Goal: Task Accomplishment & Management: Complete application form

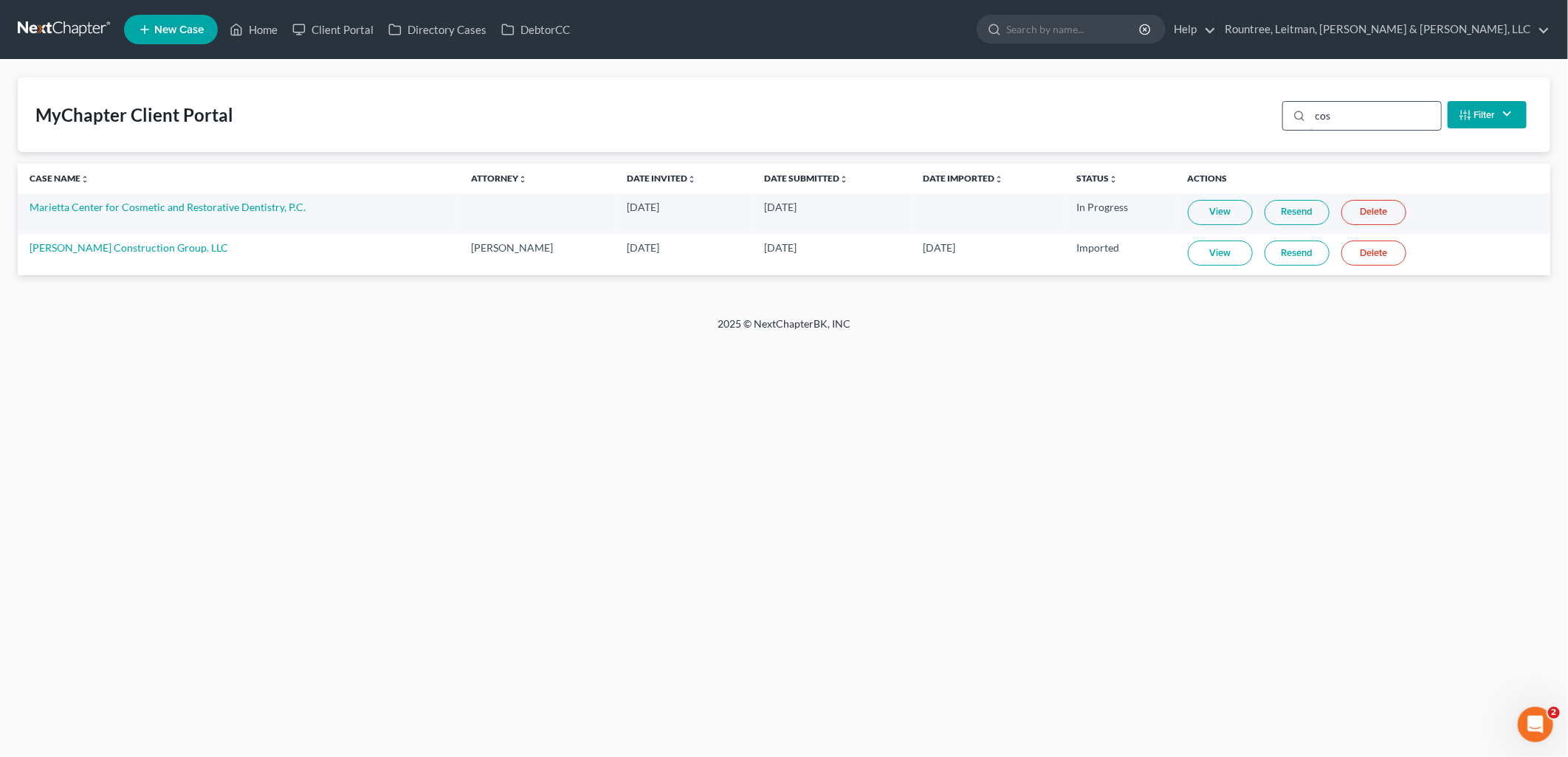
click at [1340, 109] on input "cos" at bounding box center [1376, 116] width 130 height 28
click at [1336, 110] on input "cos" at bounding box center [1376, 116] width 130 height 28
click at [1334, 118] on input "cos" at bounding box center [1376, 116] width 130 height 28
drag, startPoint x: 1334, startPoint y: 118, endPoint x: 1250, endPoint y: 138, distance: 86.3
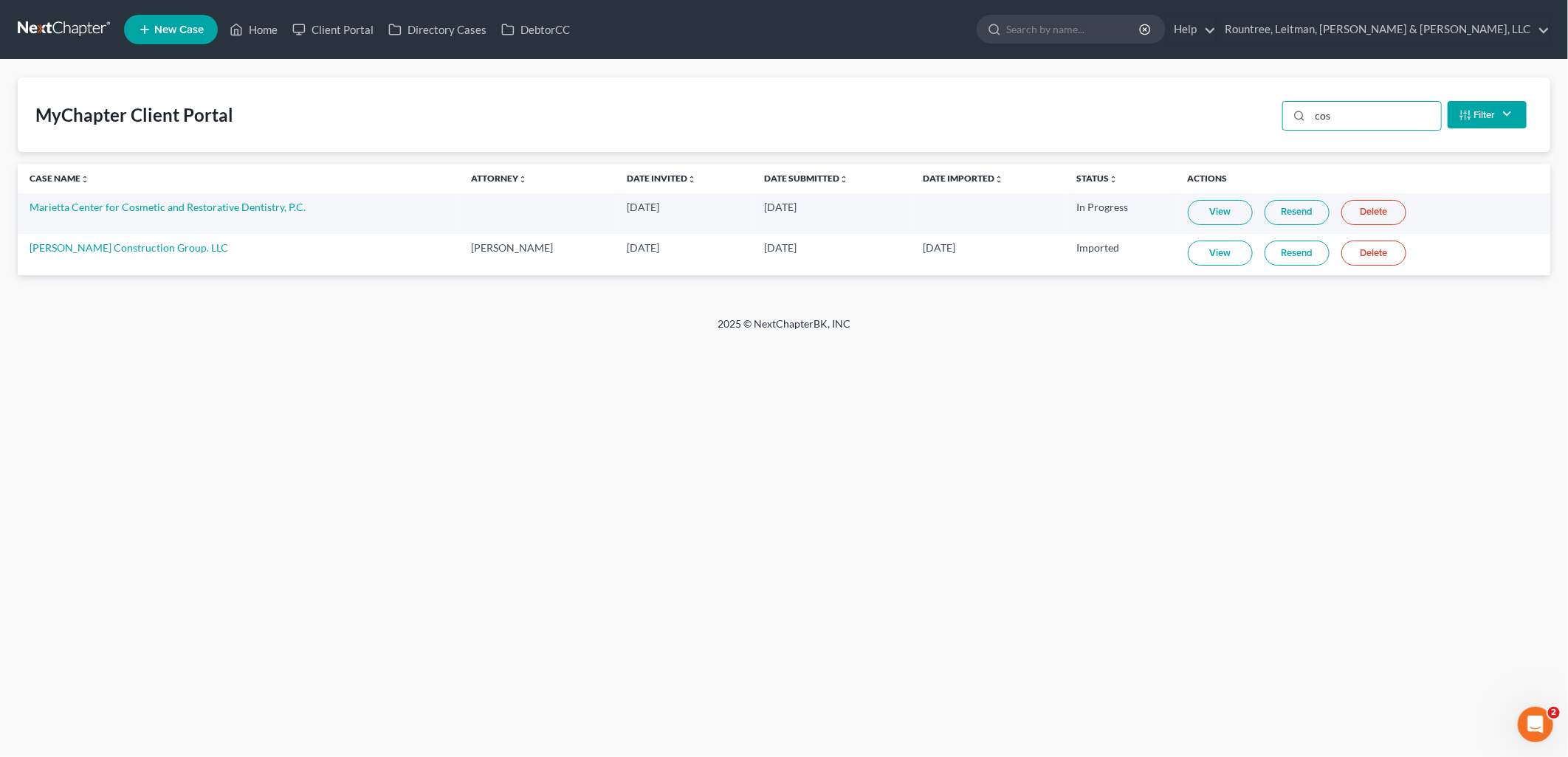
click at [1252, 137] on div "MyChapter Client Portal cos Filter Status Filter... Invited In Progress Ready T…" at bounding box center [784, 115] width 1533 height 74
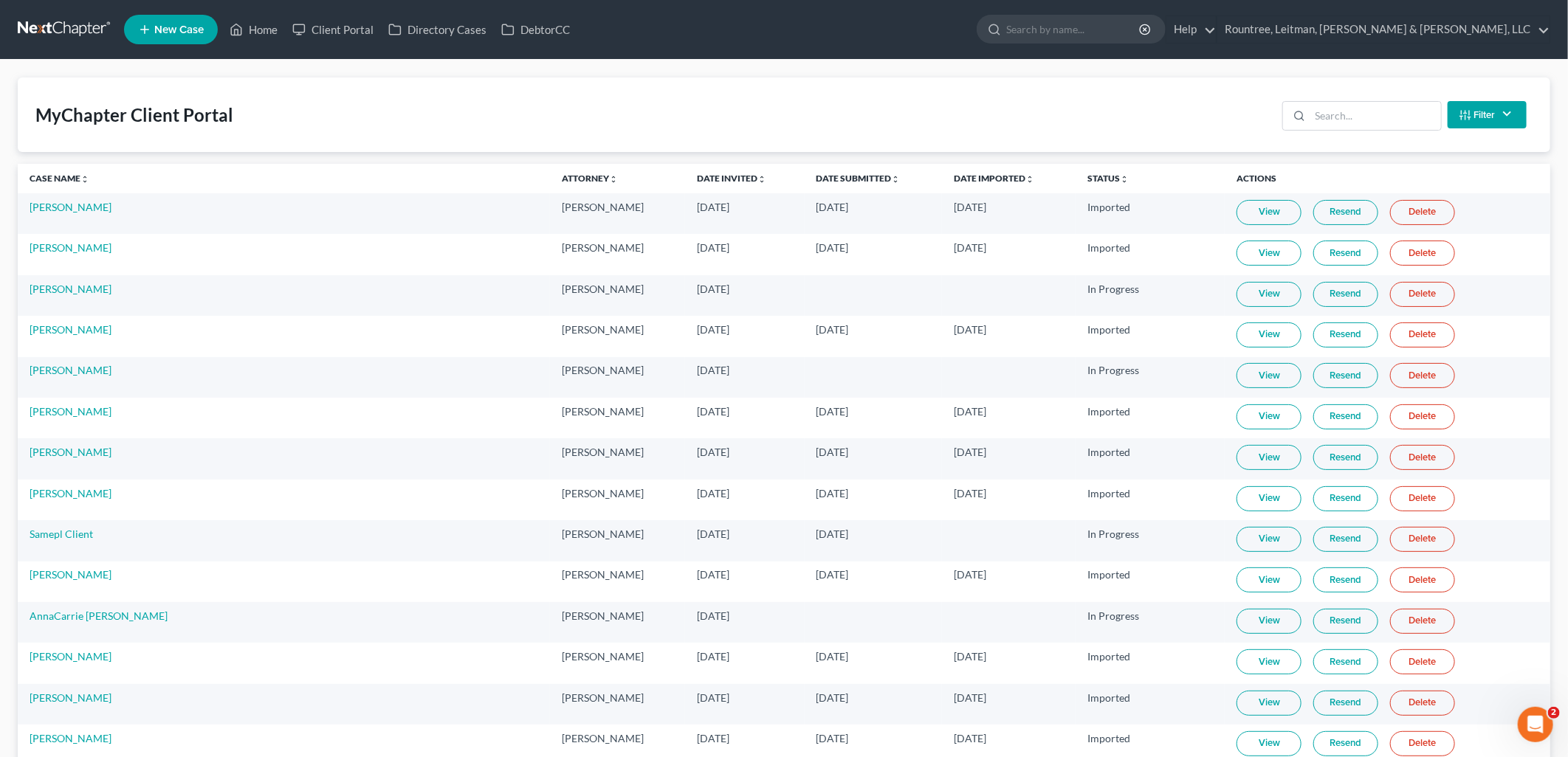
click at [993, 94] on div "MyChapter Client Portal Filter Status Filter... Invited In Progress Ready To Re…" at bounding box center [784, 115] width 1533 height 74
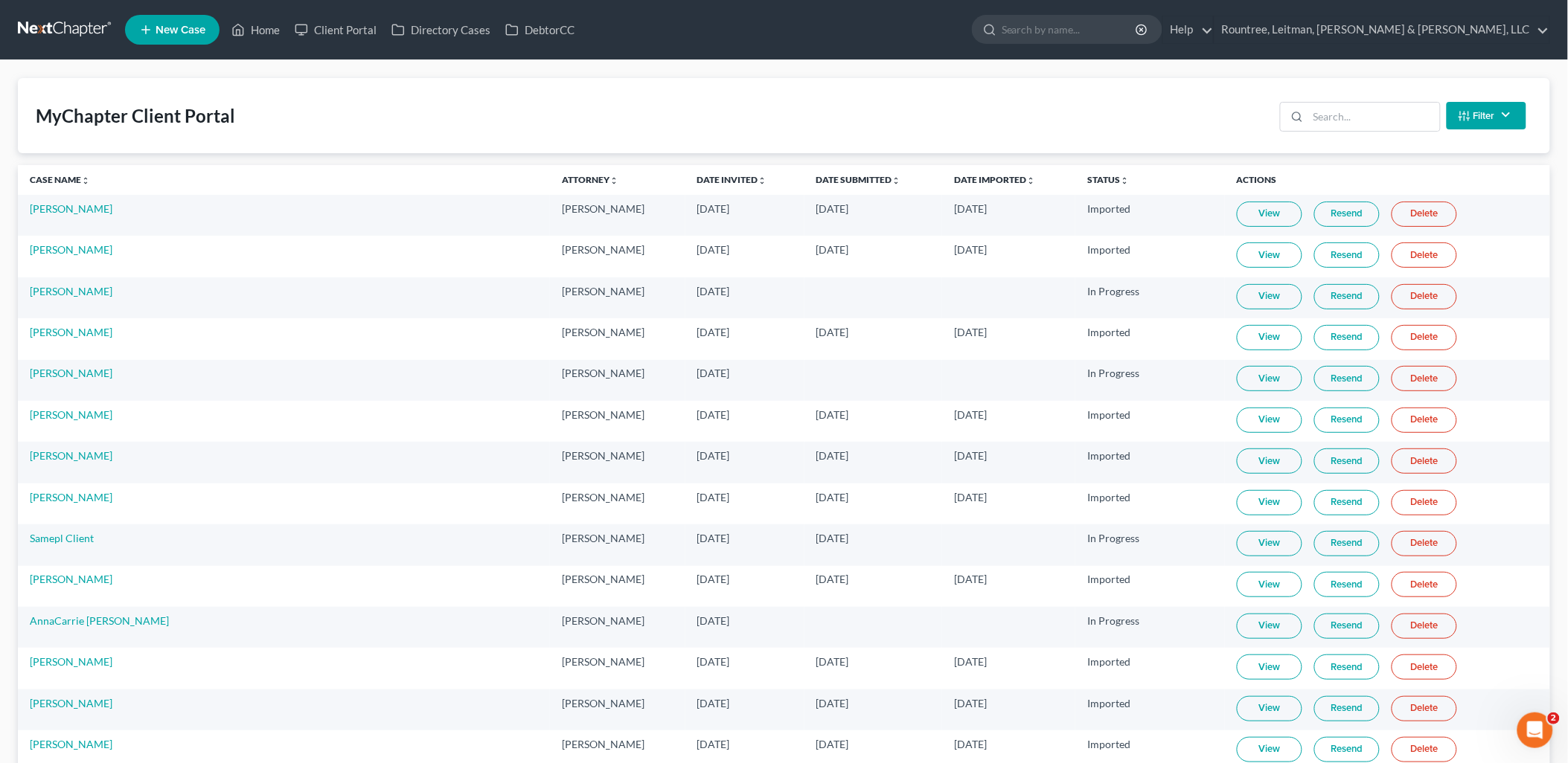
click at [337, 105] on div "MyChapter Client Portal Filter Status Filter... Invited In Progress Ready To Re…" at bounding box center [784, 116] width 1532 height 75
click at [1366, 119] on input "search" at bounding box center [1375, 117] width 131 height 28
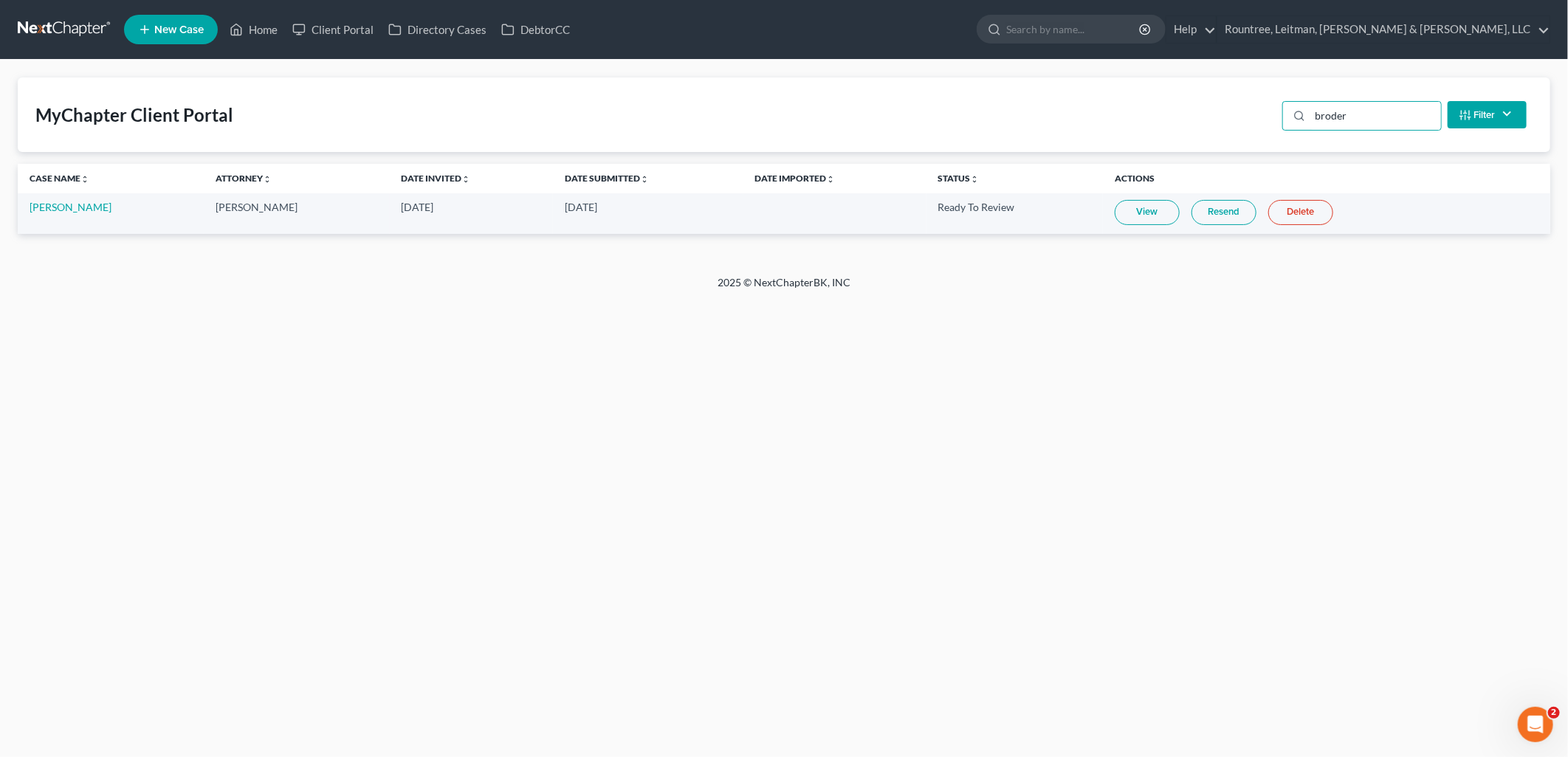
click at [1138, 214] on link "View" at bounding box center [1147, 213] width 65 height 25
click at [1346, 117] on input "broder" at bounding box center [1376, 116] width 130 height 28
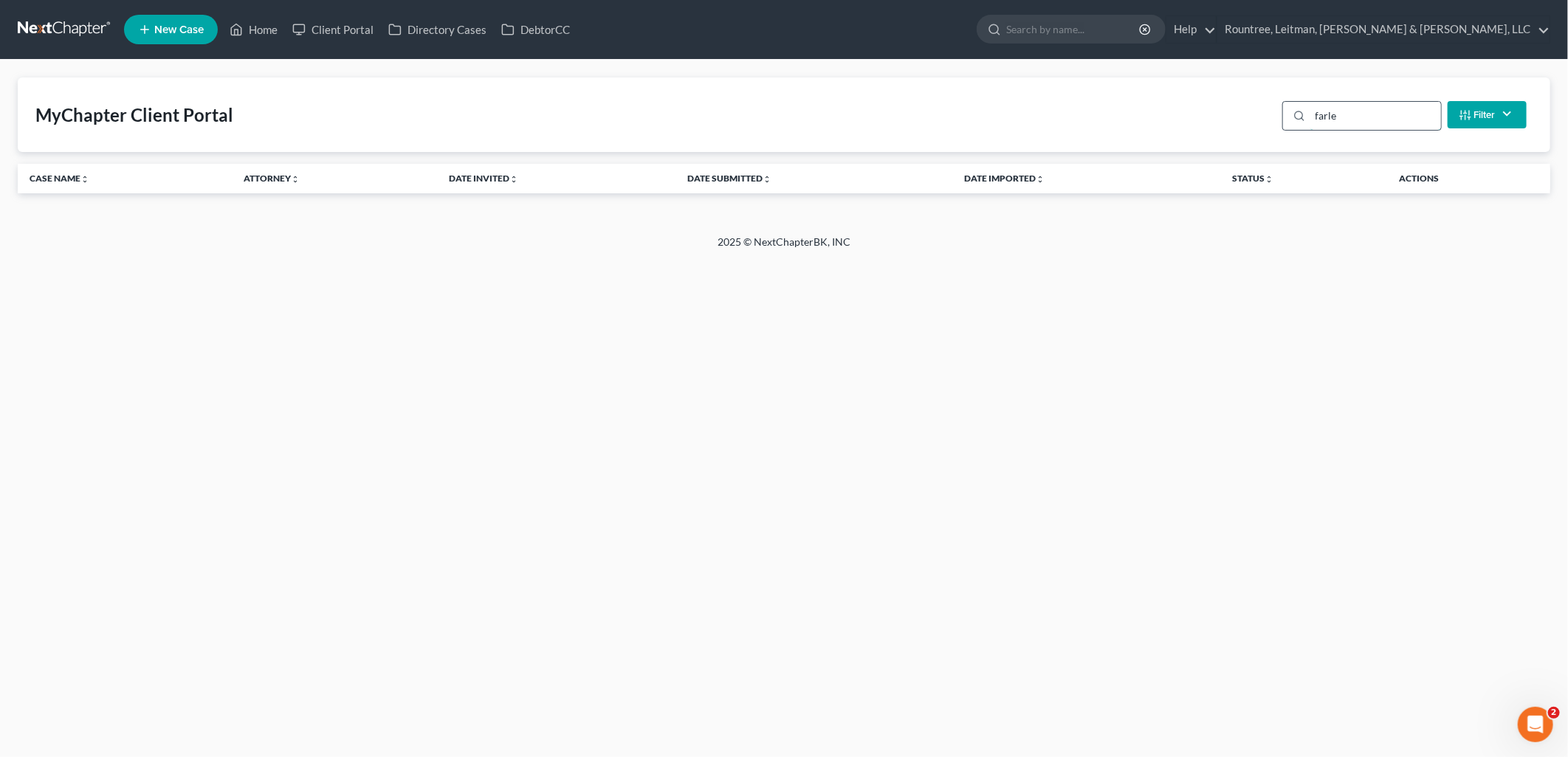
click at [1346, 117] on input "farle" at bounding box center [1376, 116] width 130 height 28
click at [326, 43] on link "Client Portal" at bounding box center [333, 29] width 96 height 26
click at [1341, 121] on input "farle" at bounding box center [1376, 116] width 130 height 28
click at [1342, 120] on input "farle" at bounding box center [1376, 116] width 130 height 28
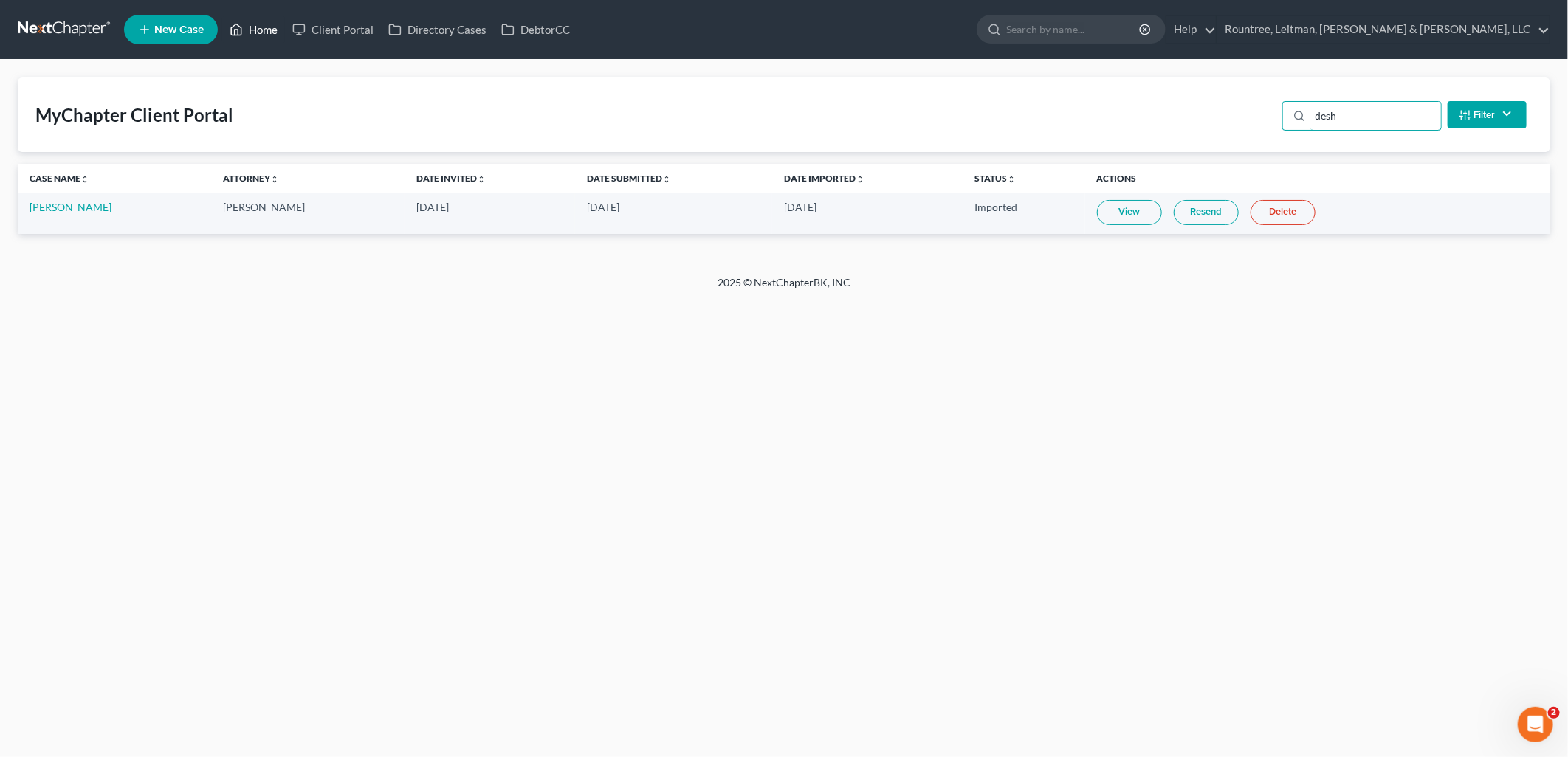
type input "desh"
click at [268, 31] on link "Home" at bounding box center [253, 29] width 62 height 26
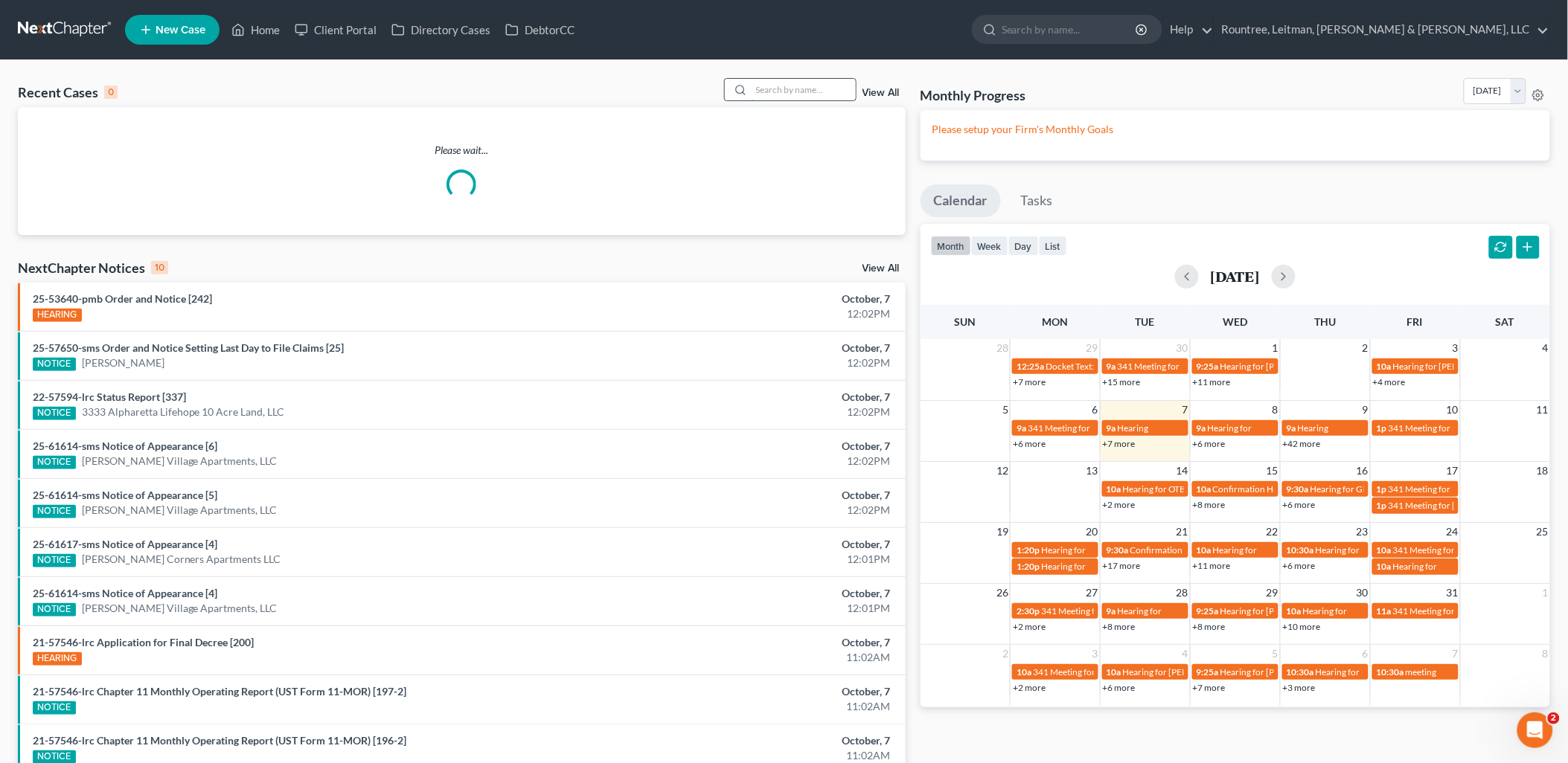
click at [797, 87] on input "search" at bounding box center [804, 90] width 104 height 22
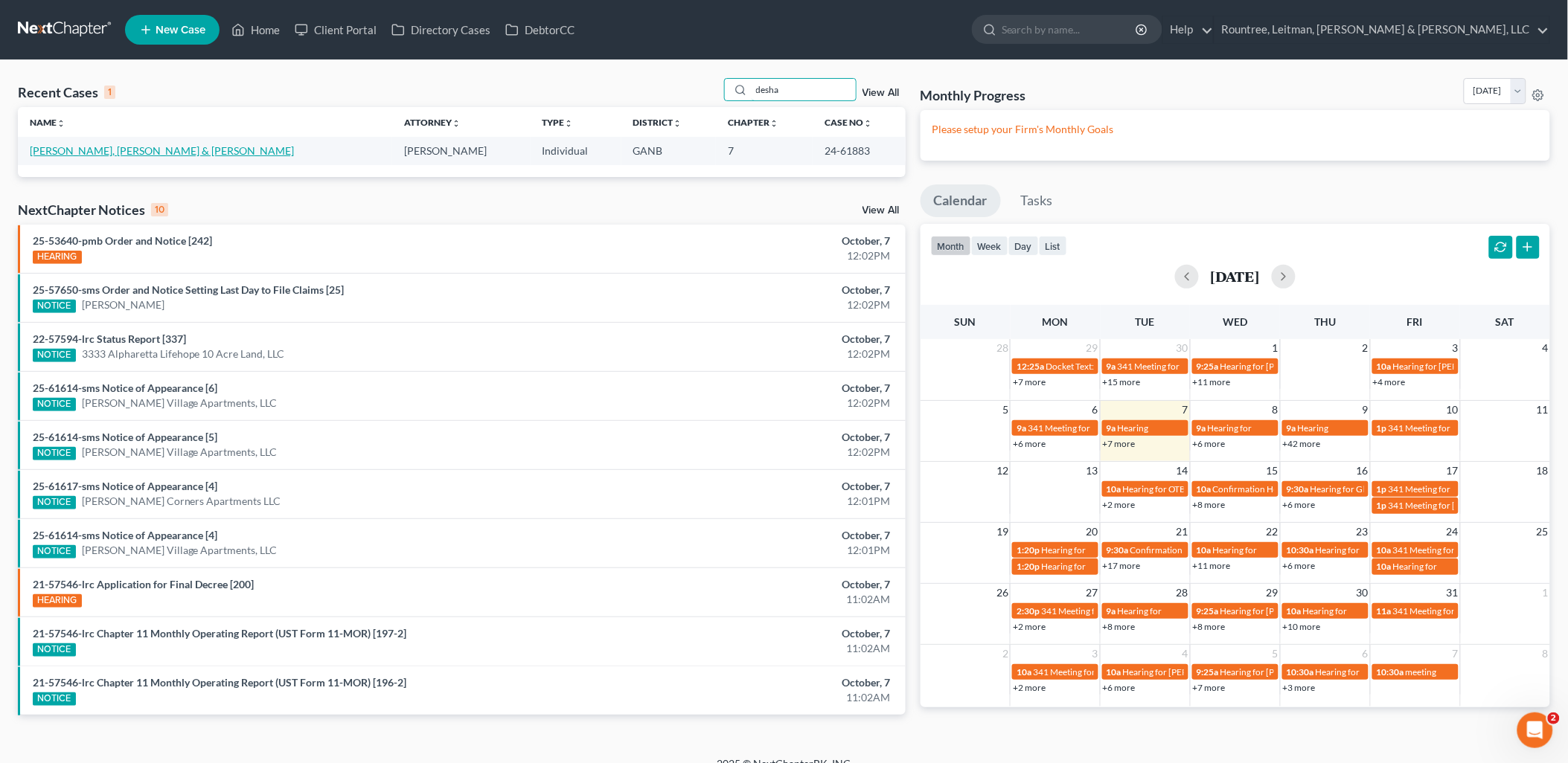
type input "desha"
click at [115, 150] on link "[PERSON_NAME], [PERSON_NAME] & [PERSON_NAME]" at bounding box center [162, 150] width 265 height 13
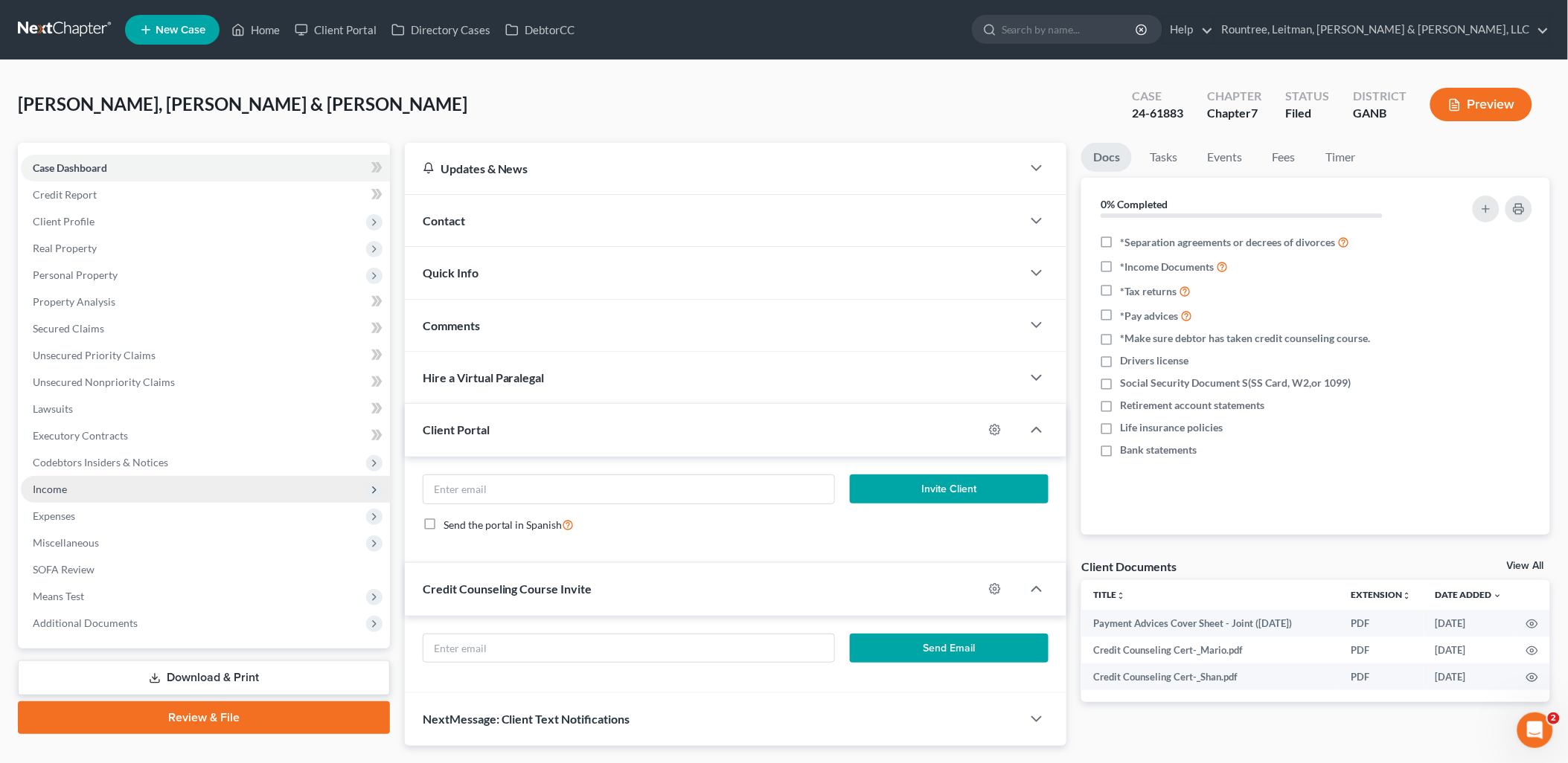
click at [75, 483] on span "Income" at bounding box center [205, 489] width 369 height 26
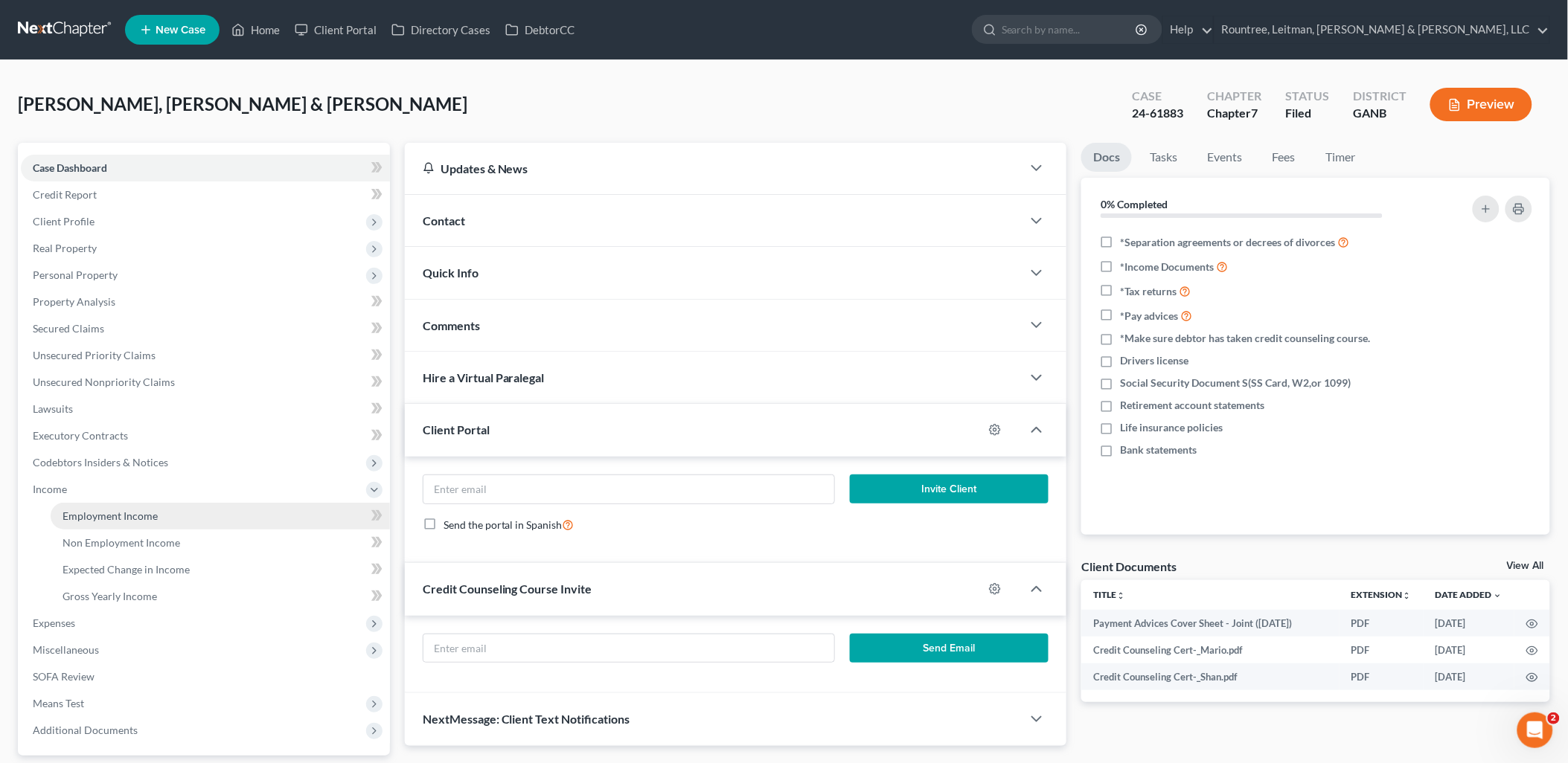
click at [99, 506] on link "Employment Income" at bounding box center [220, 516] width 339 height 26
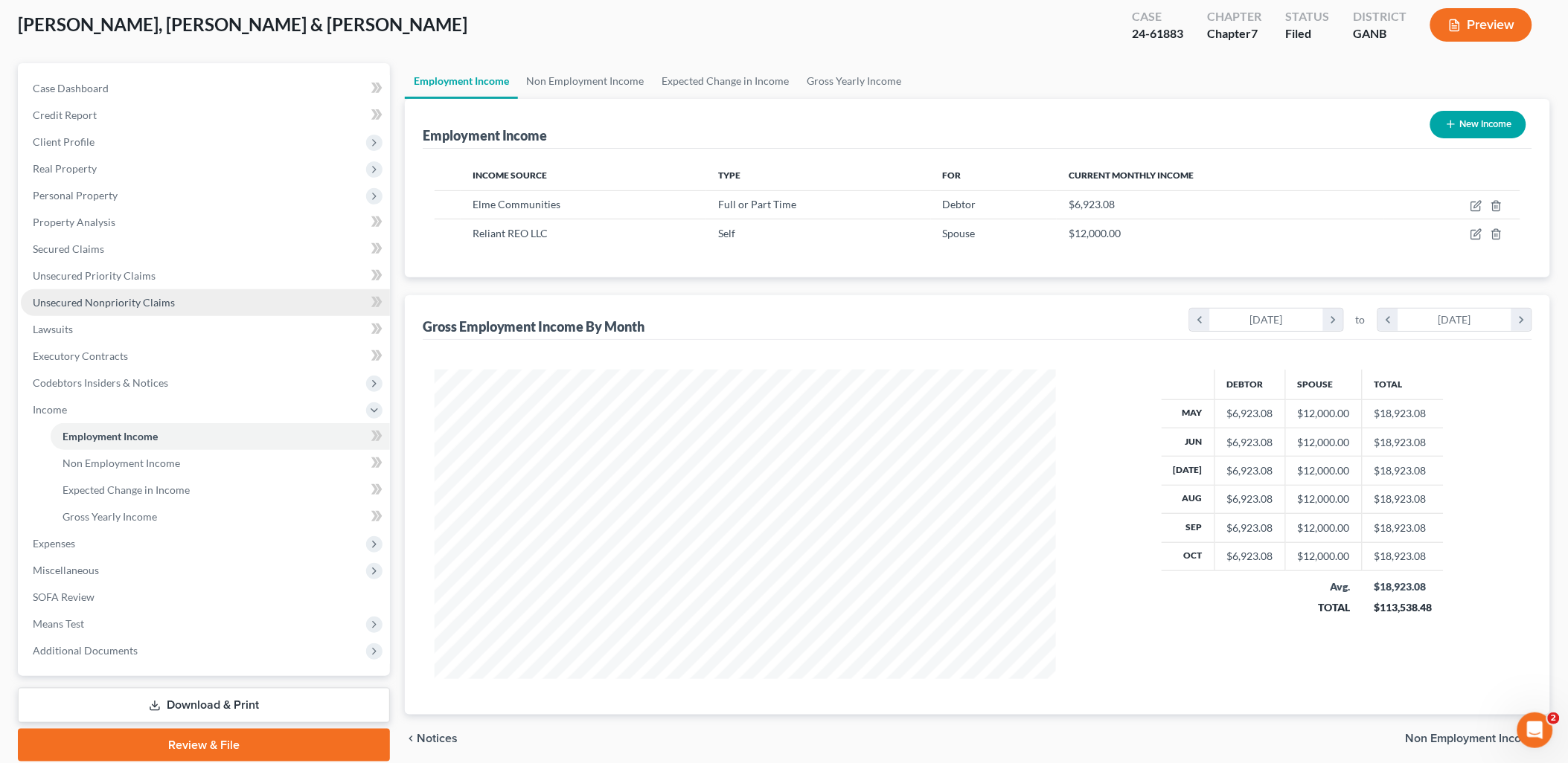
scroll to position [83, 0]
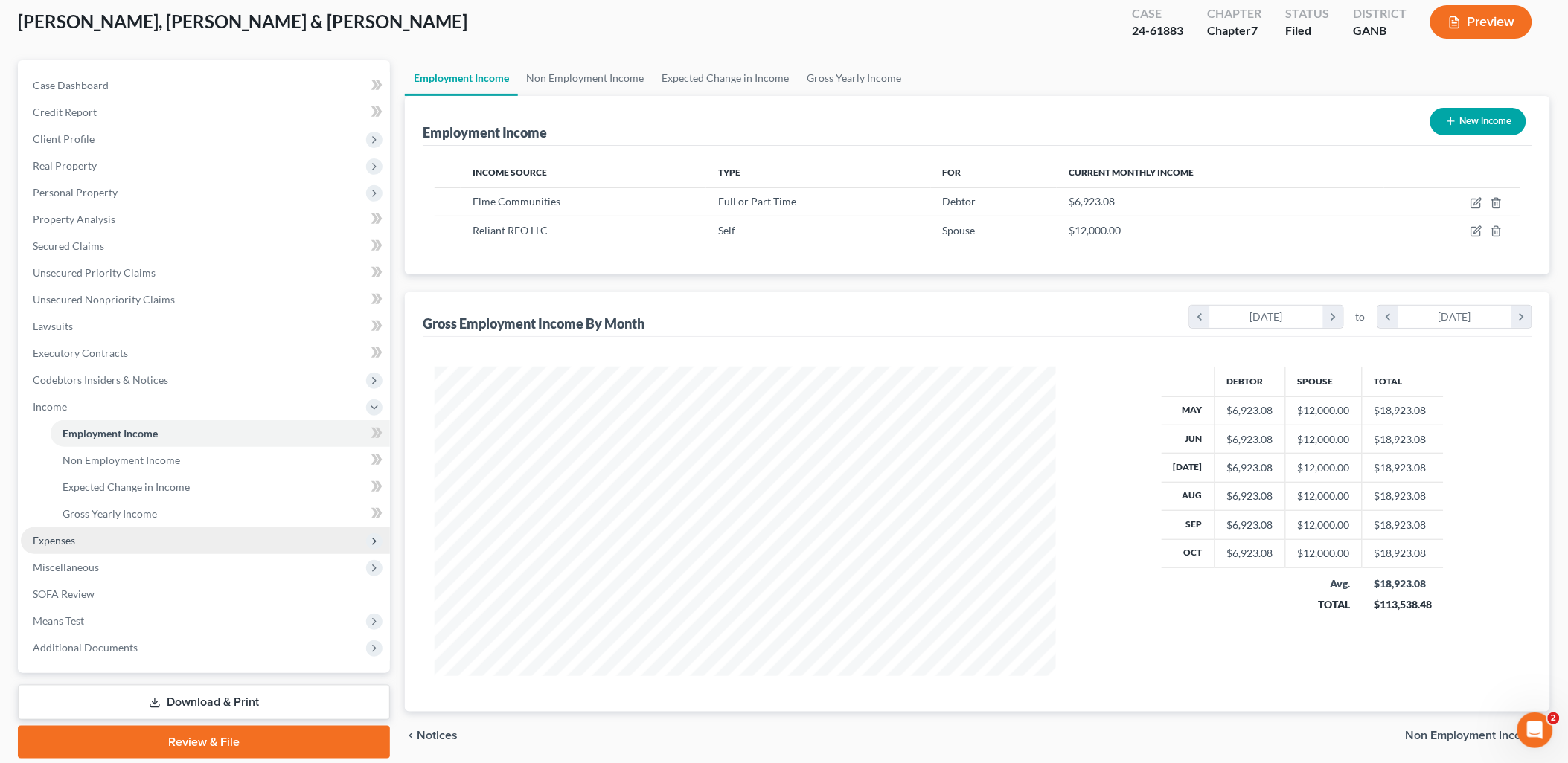
click at [101, 540] on span "Expenses" at bounding box center [205, 541] width 369 height 26
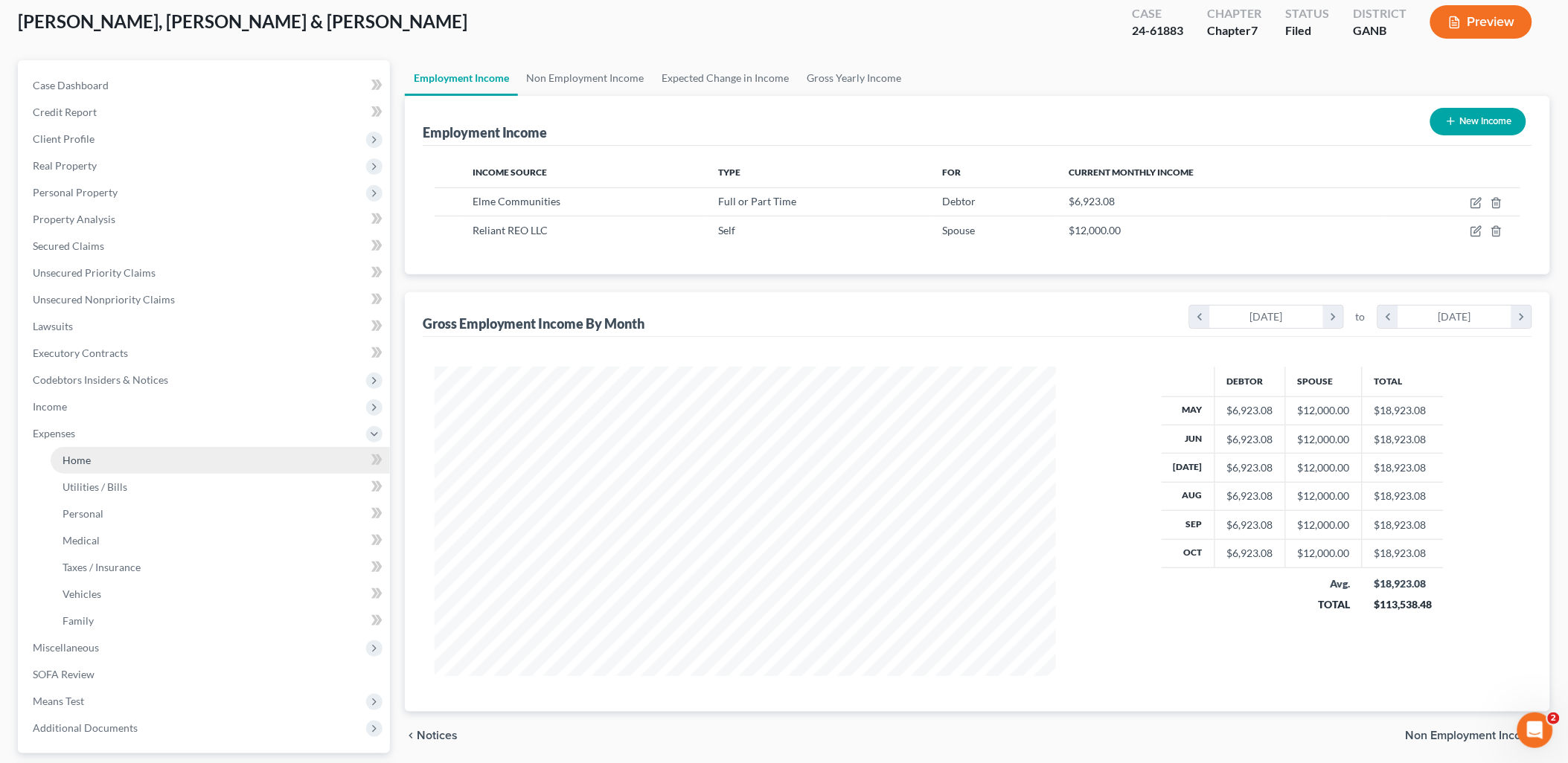
click at [111, 454] on link "Home" at bounding box center [220, 459] width 339 height 26
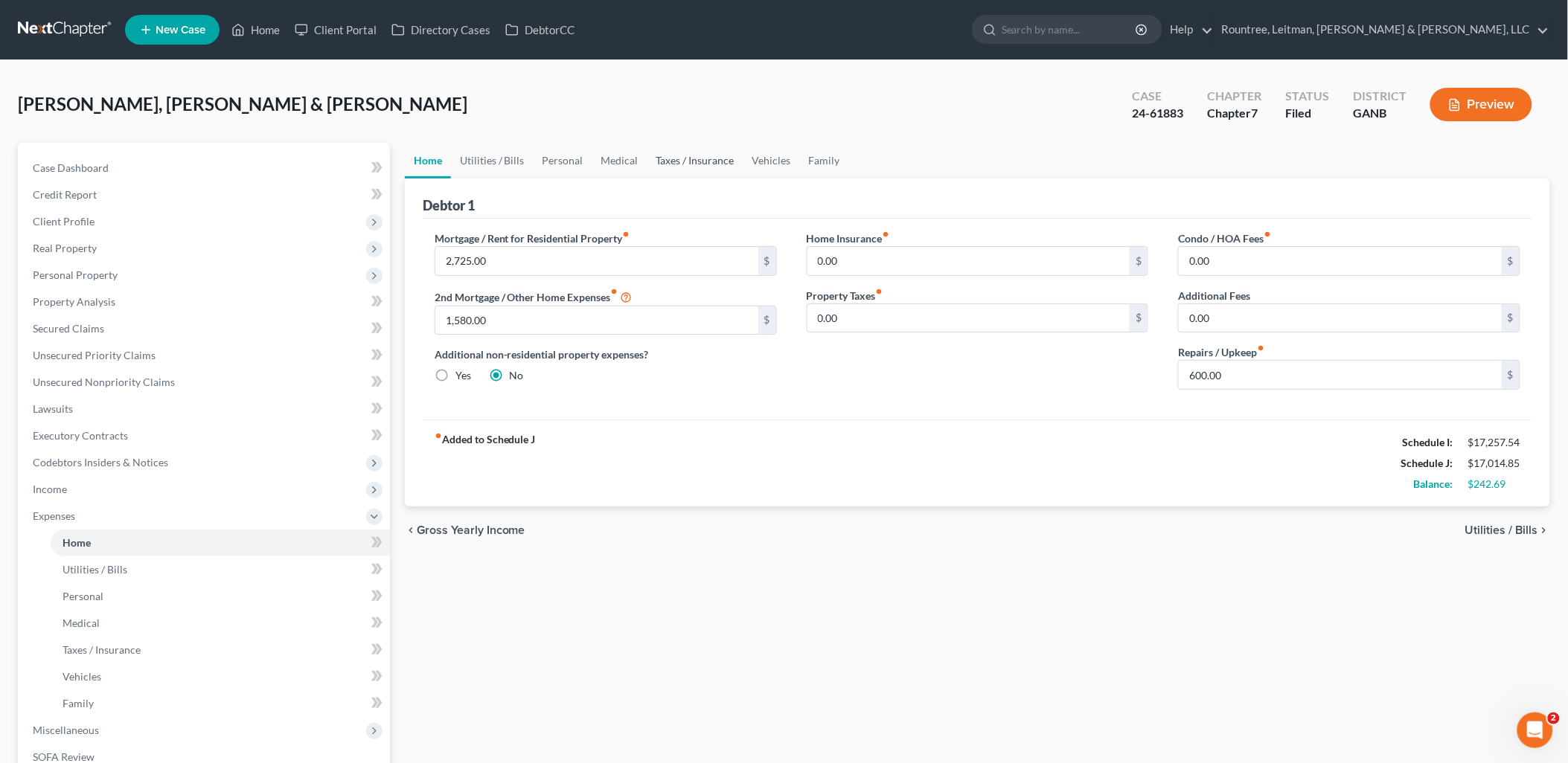
click at [688, 164] on link "Taxes / Insurance" at bounding box center [695, 160] width 96 height 36
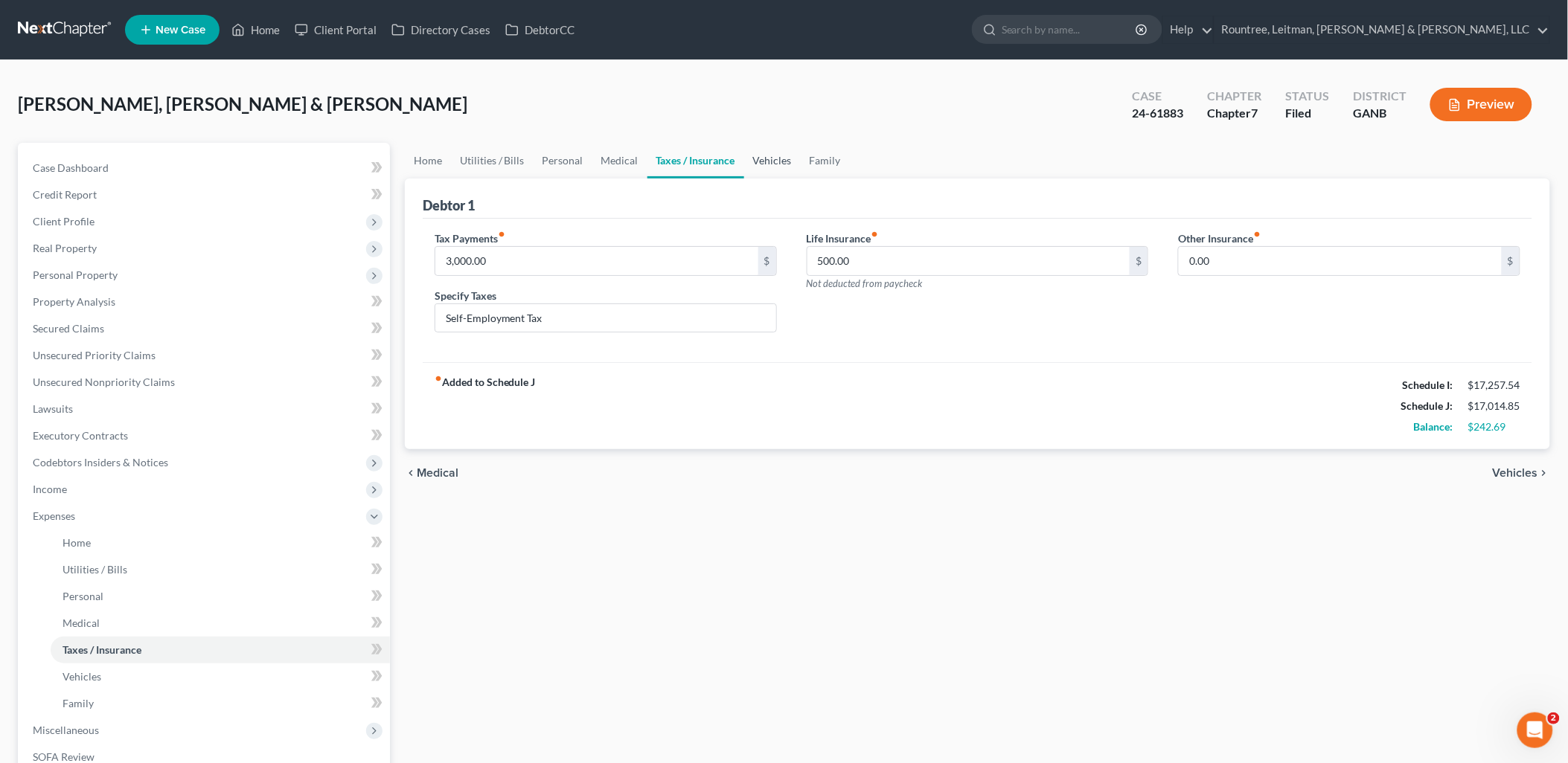
click at [767, 161] on link "Vehicles" at bounding box center [773, 160] width 57 height 36
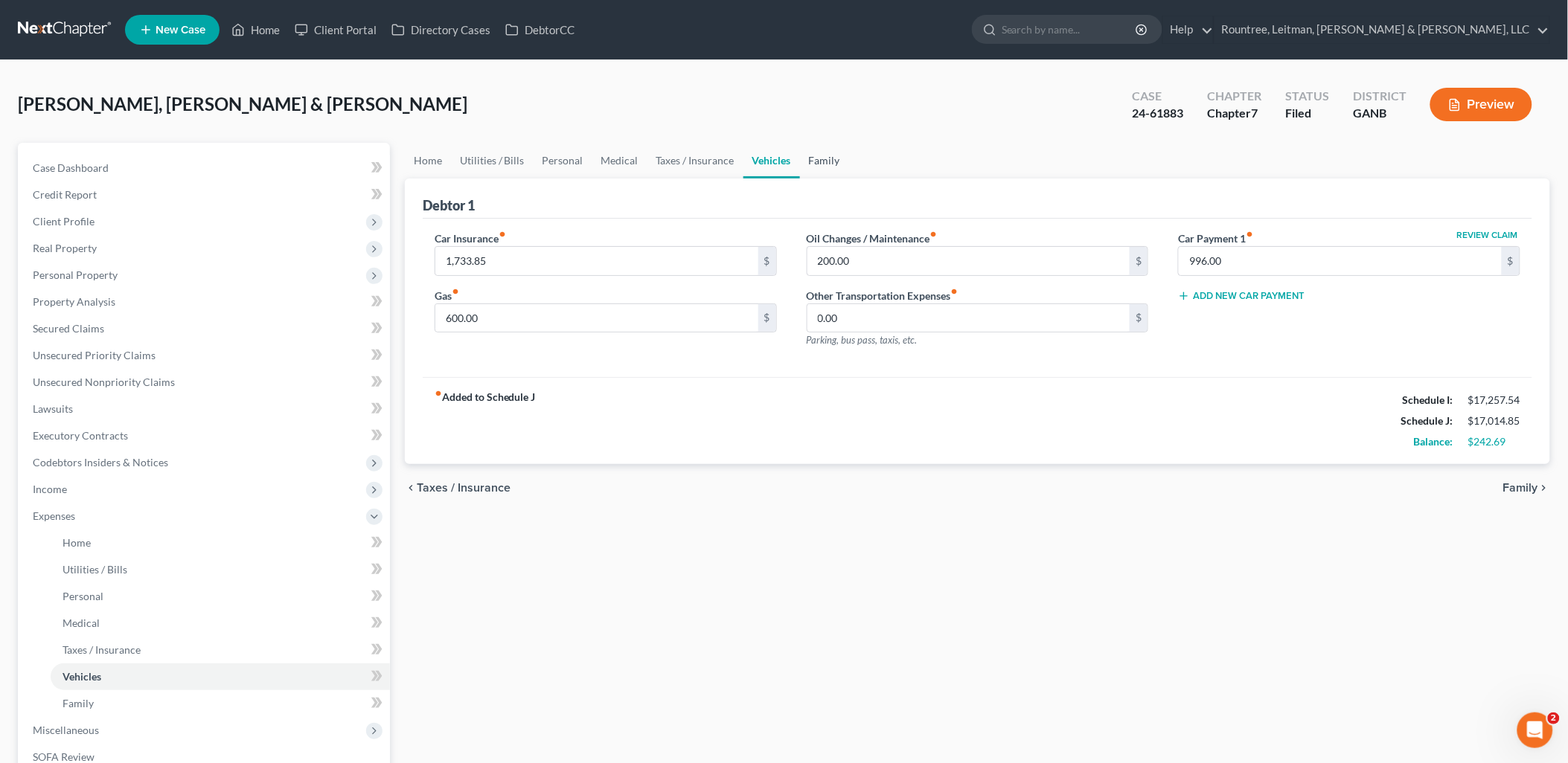
click at [815, 160] on link "Family" at bounding box center [825, 160] width 49 height 36
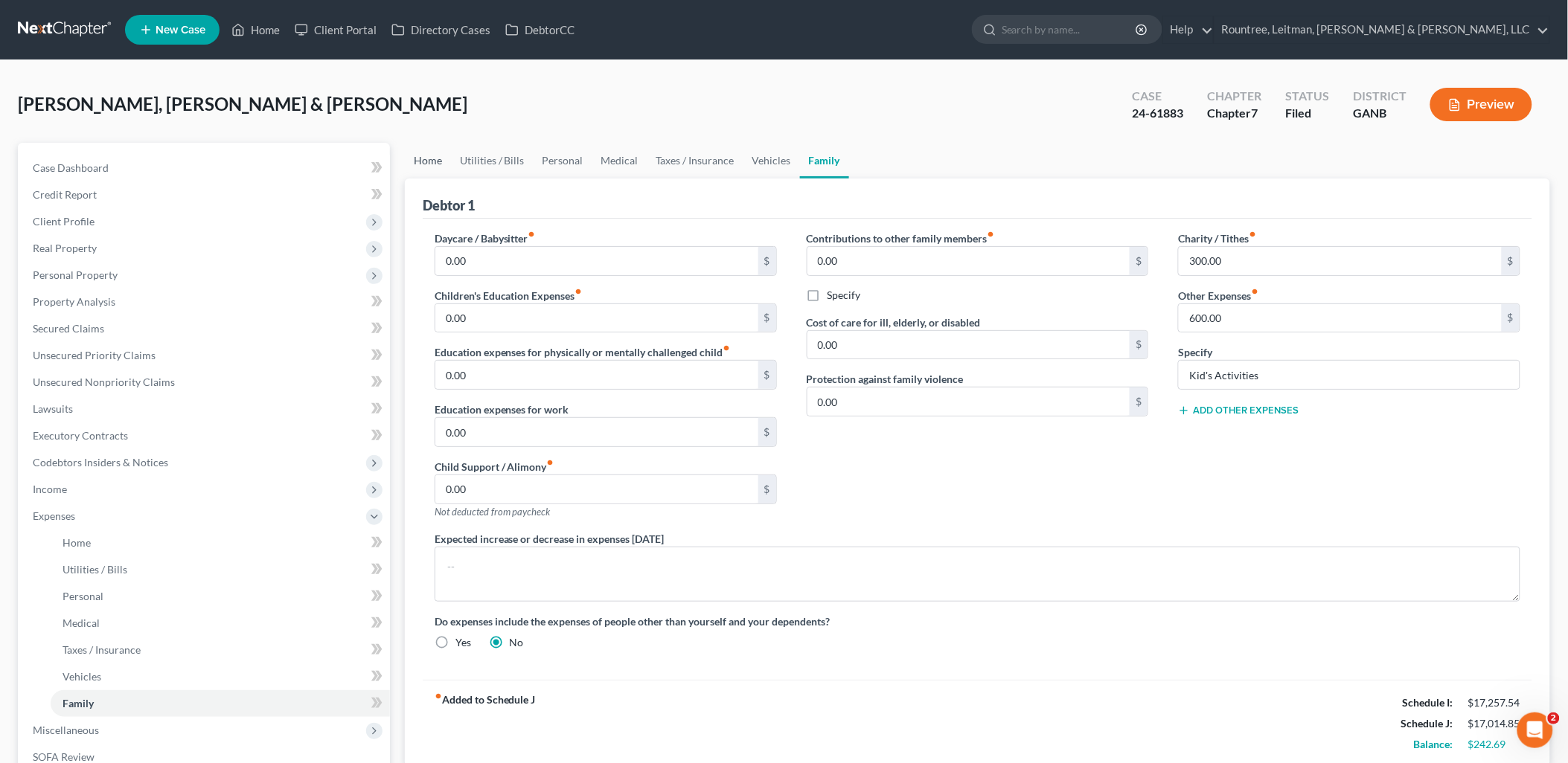
click at [419, 149] on link "Home" at bounding box center [428, 160] width 47 height 36
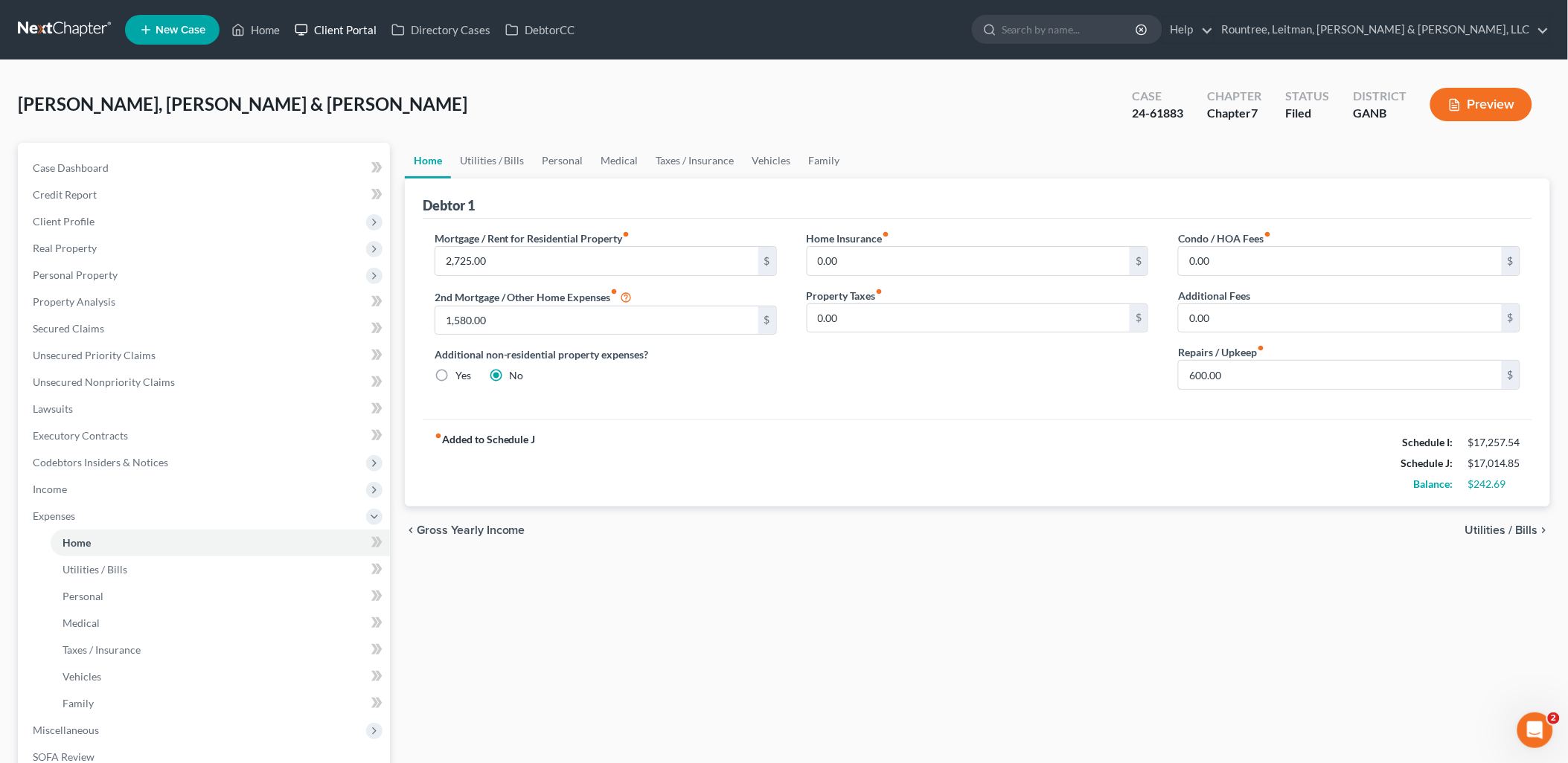
click at [315, 27] on link "Client Portal" at bounding box center [336, 29] width 97 height 26
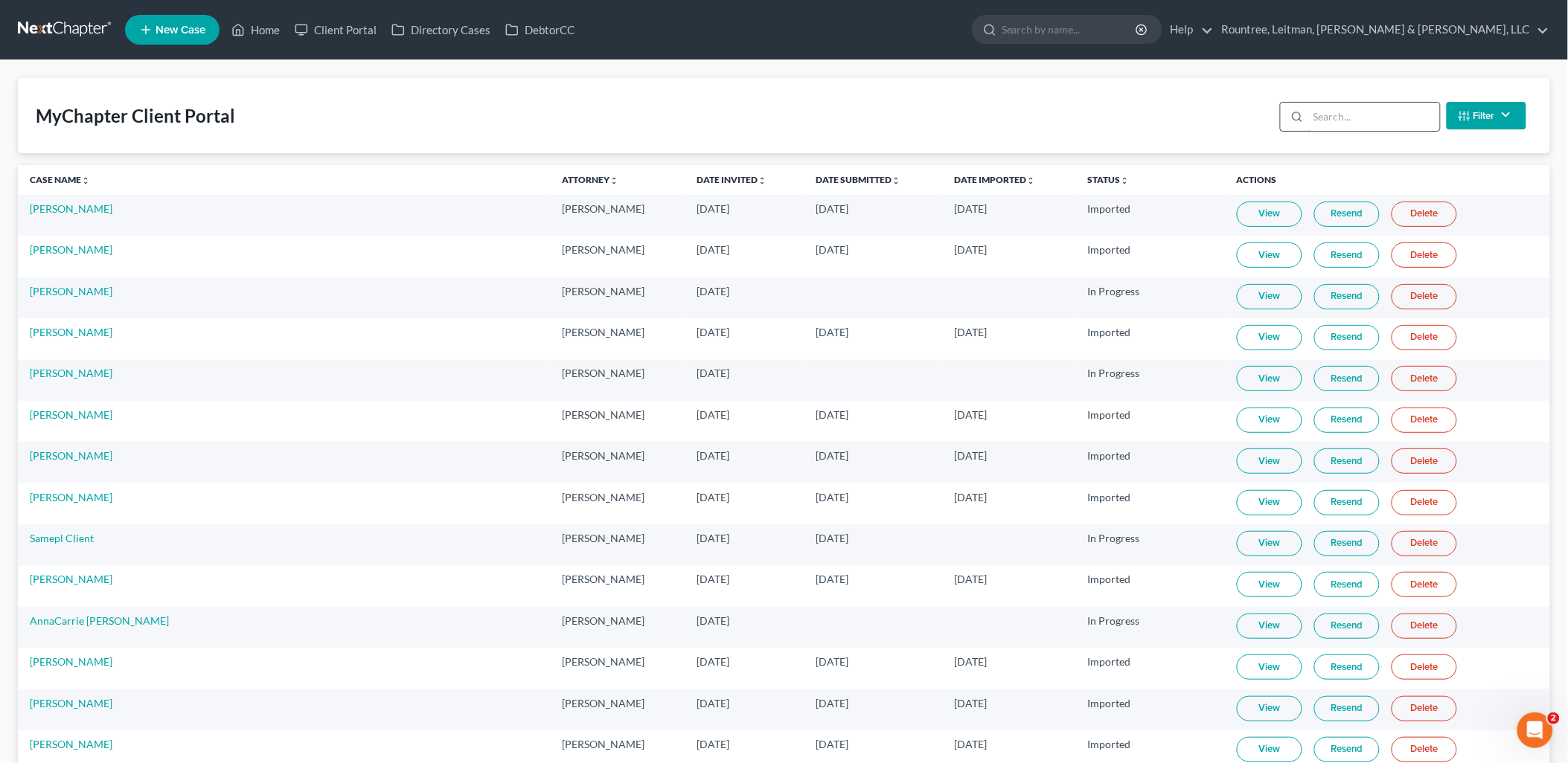
click at [1394, 110] on input "search" at bounding box center [1375, 117] width 131 height 28
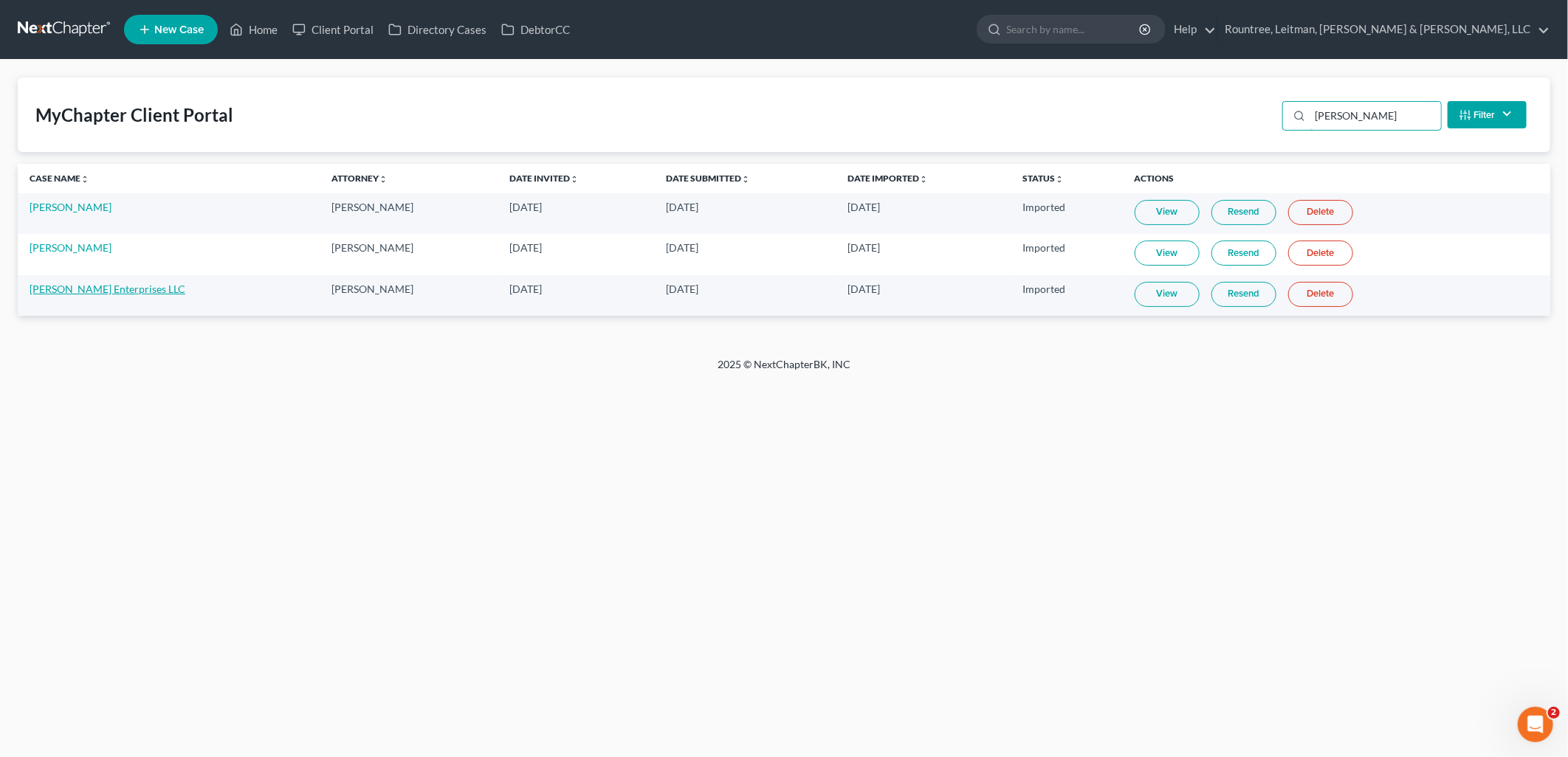
type input "[PERSON_NAME]"
click at [100, 291] on link "[PERSON_NAME] Enterprises LLC" at bounding box center [108, 289] width 156 height 13
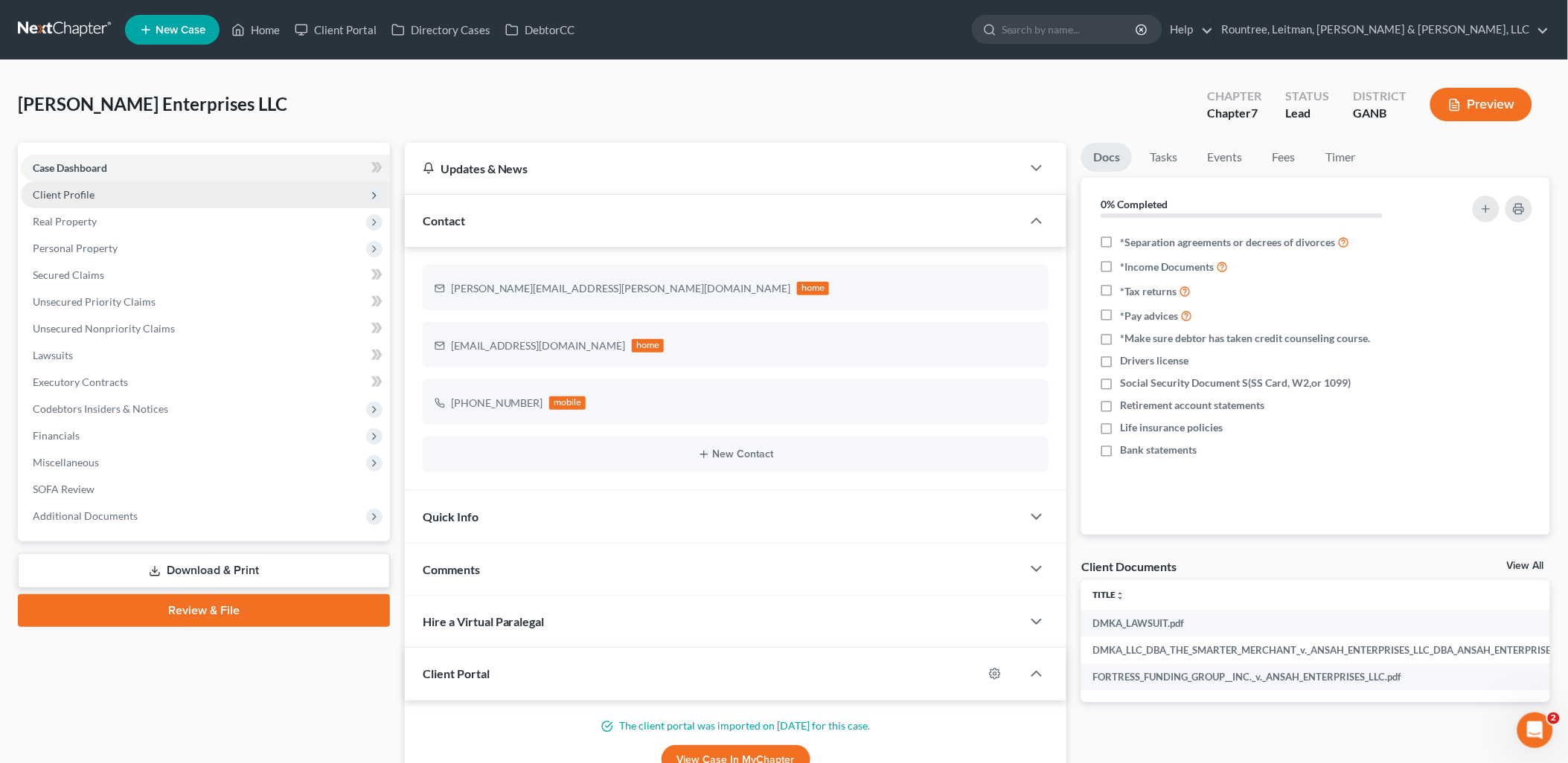
click at [202, 194] on span "Client Profile" at bounding box center [205, 194] width 369 height 26
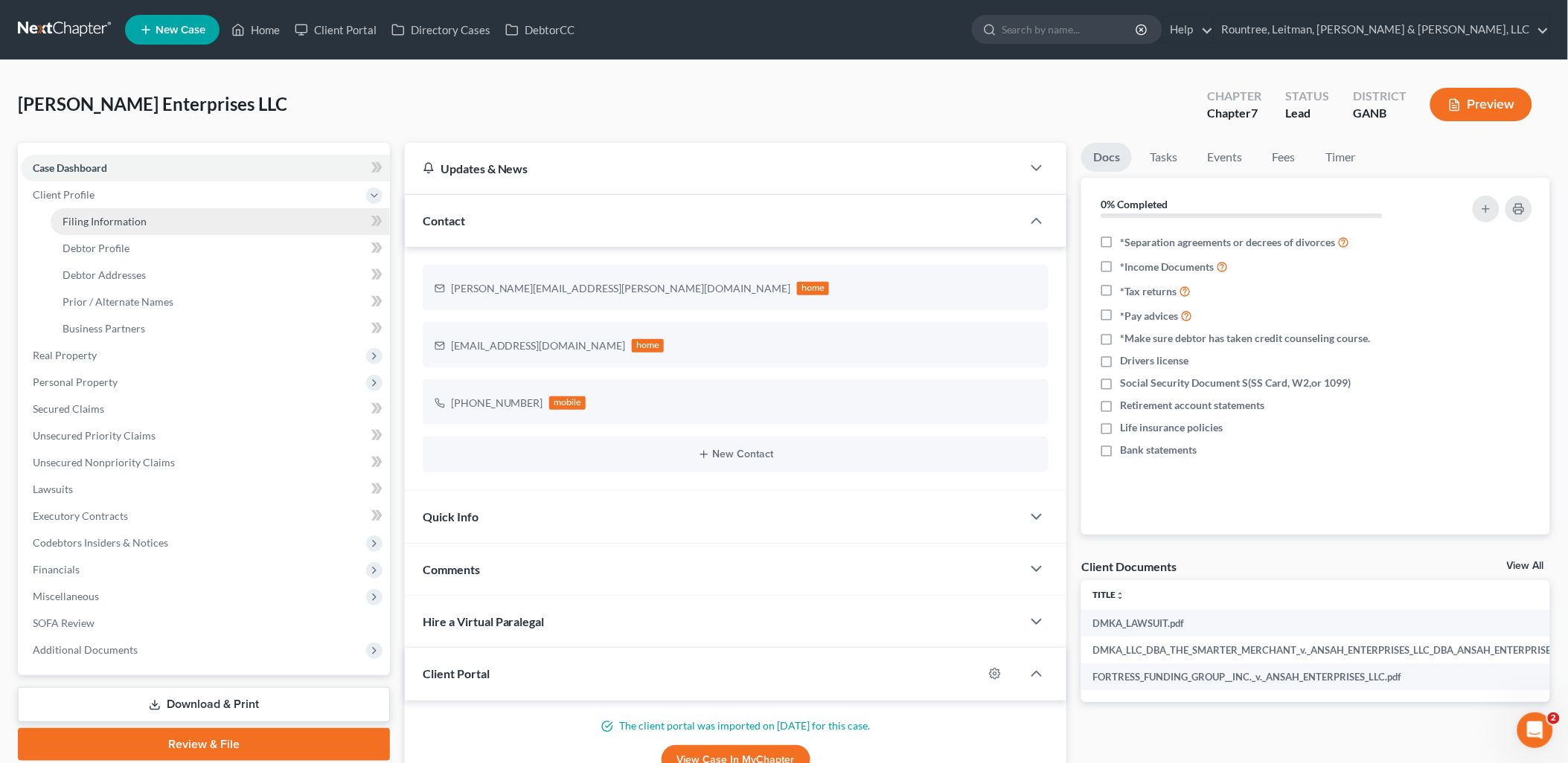
click at [188, 216] on link "Filing Information" at bounding box center [220, 221] width 339 height 26
select select "3"
select select "1"
select select "0"
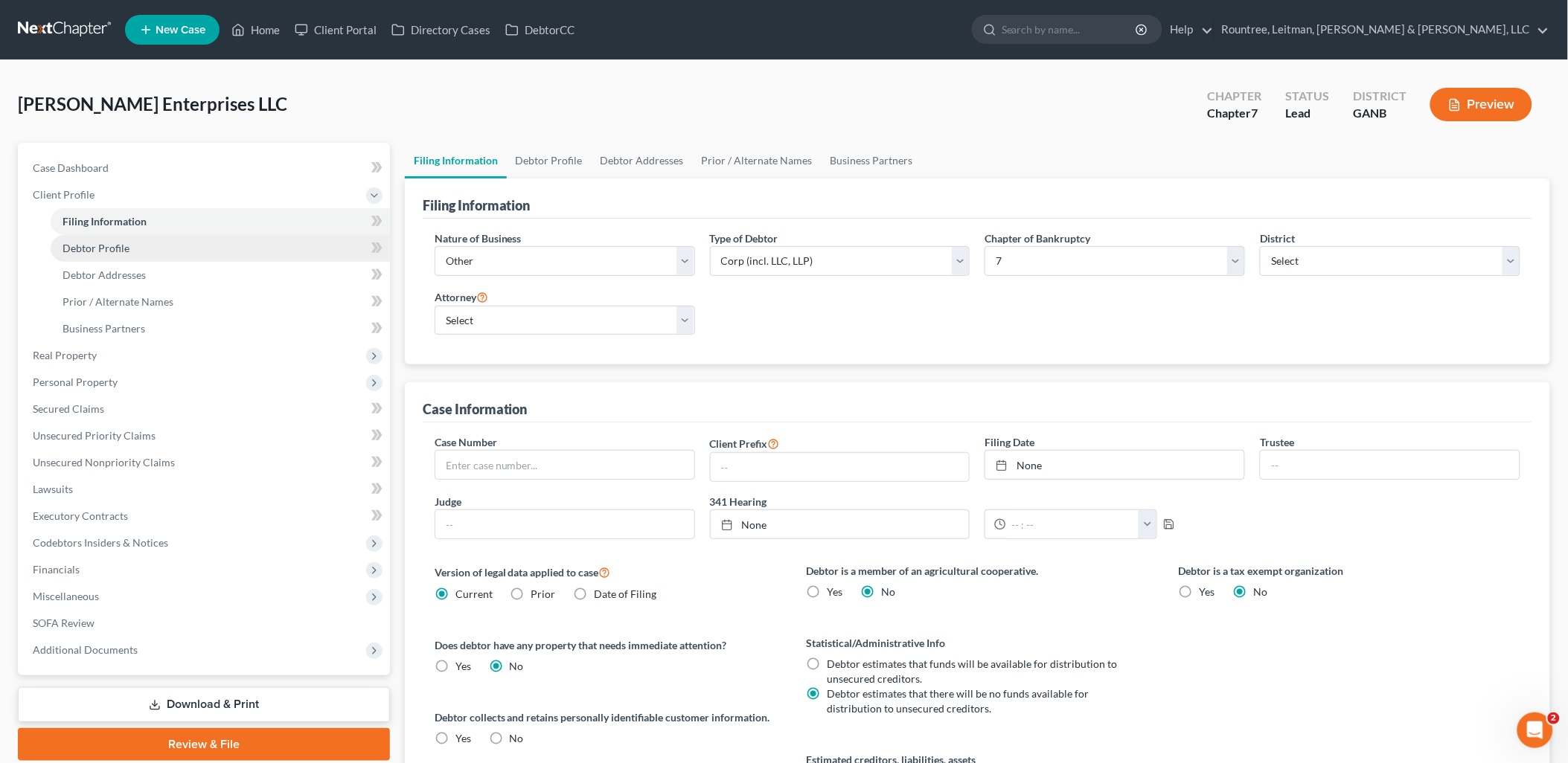
click at [162, 244] on link "Debtor Profile" at bounding box center [220, 248] width 339 height 26
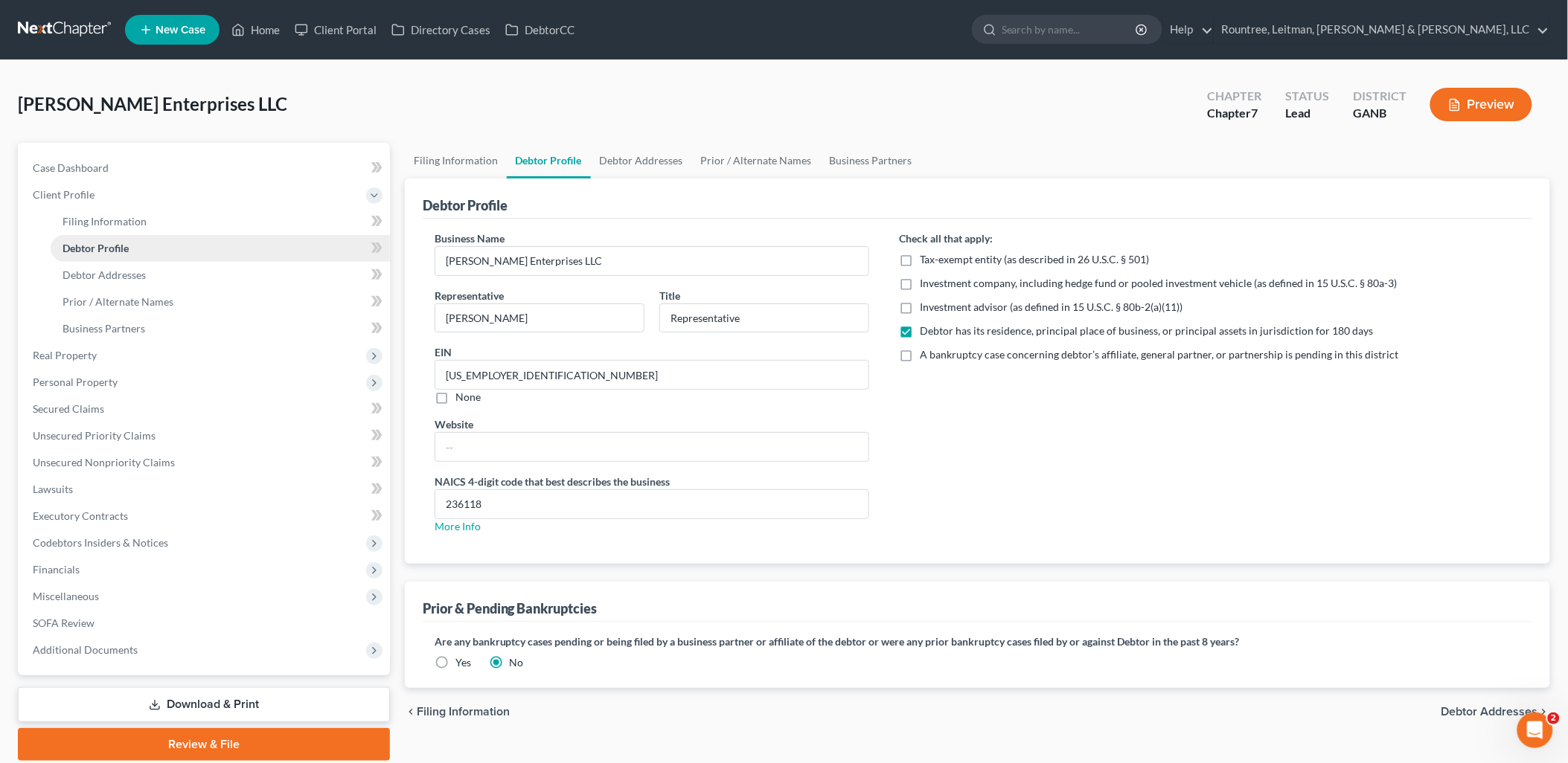
radio input "true"
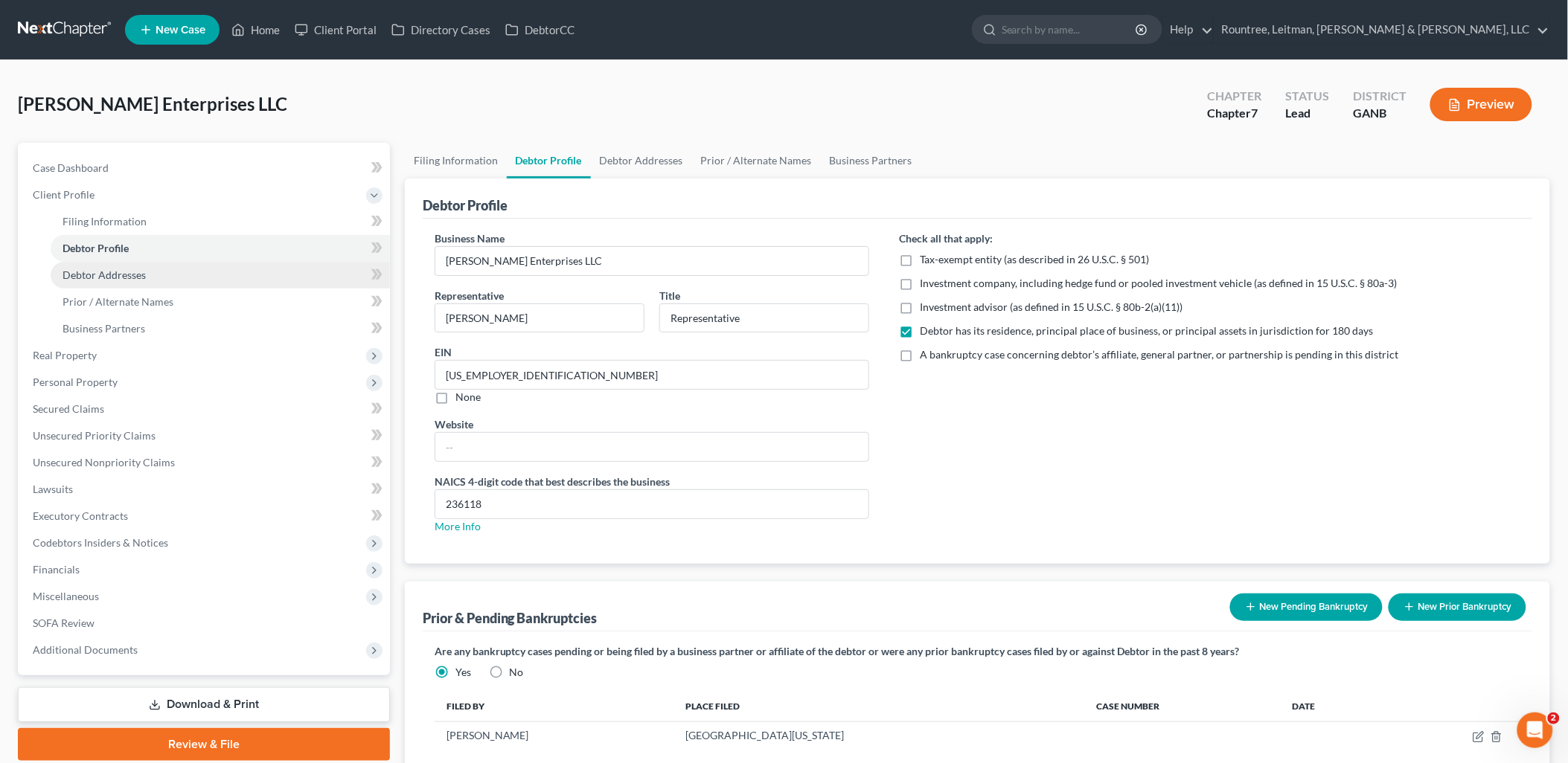
click at [151, 279] on link "Debtor Addresses" at bounding box center [220, 274] width 339 height 26
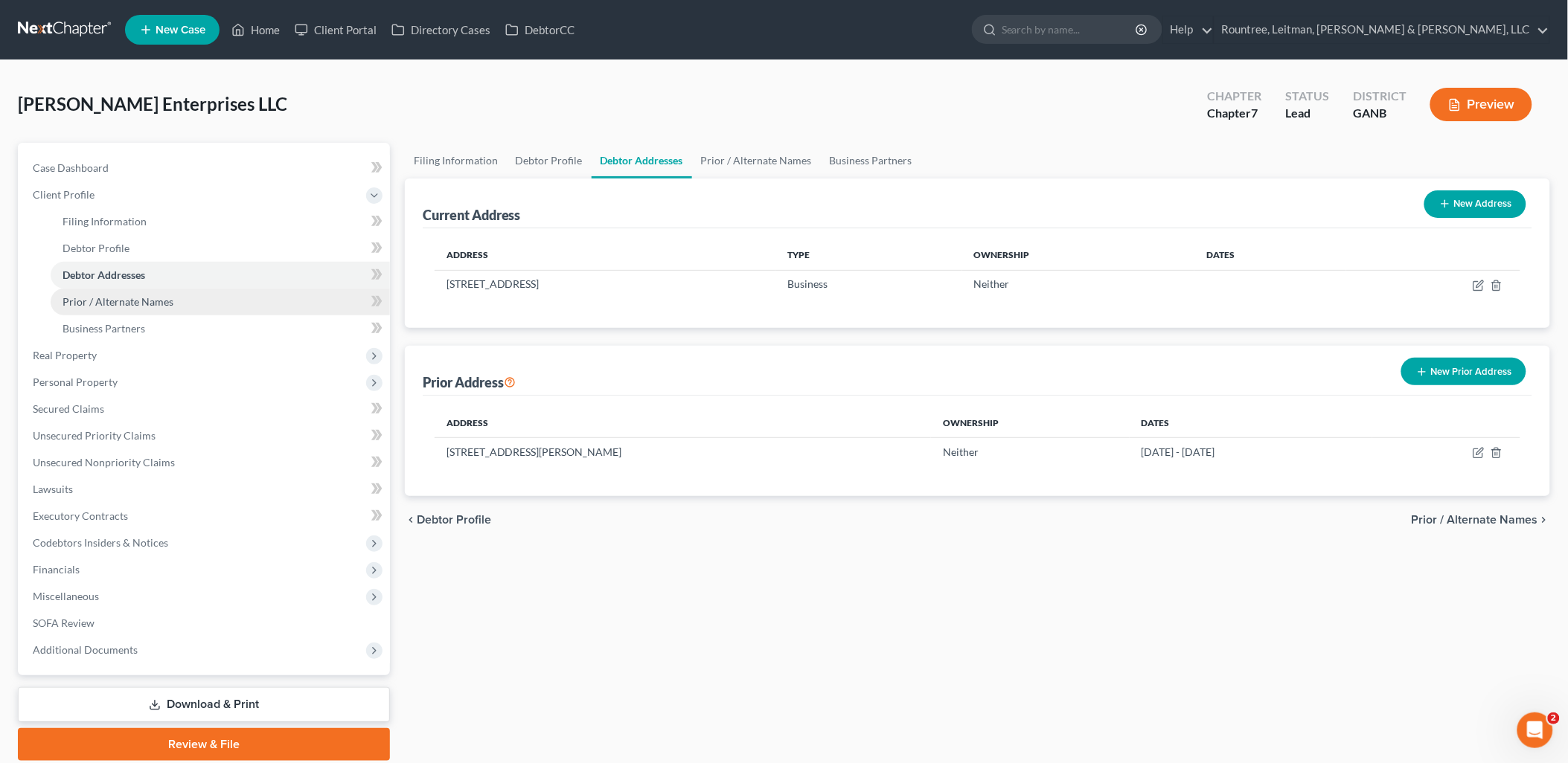
click at [158, 302] on span "Prior / Alternate Names" at bounding box center [119, 302] width 111 height 13
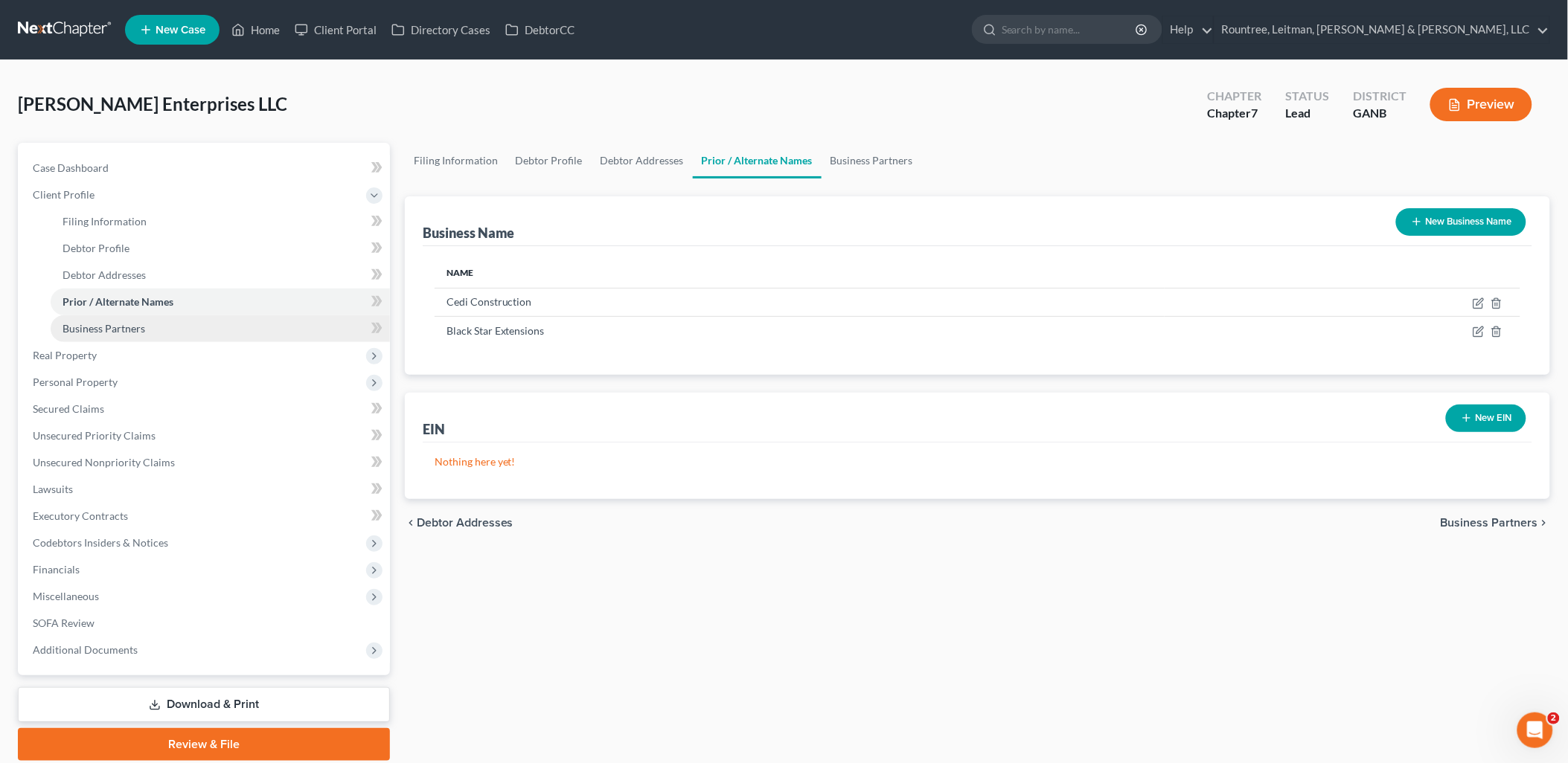
click at [151, 332] on link "Business Partners" at bounding box center [220, 328] width 339 height 26
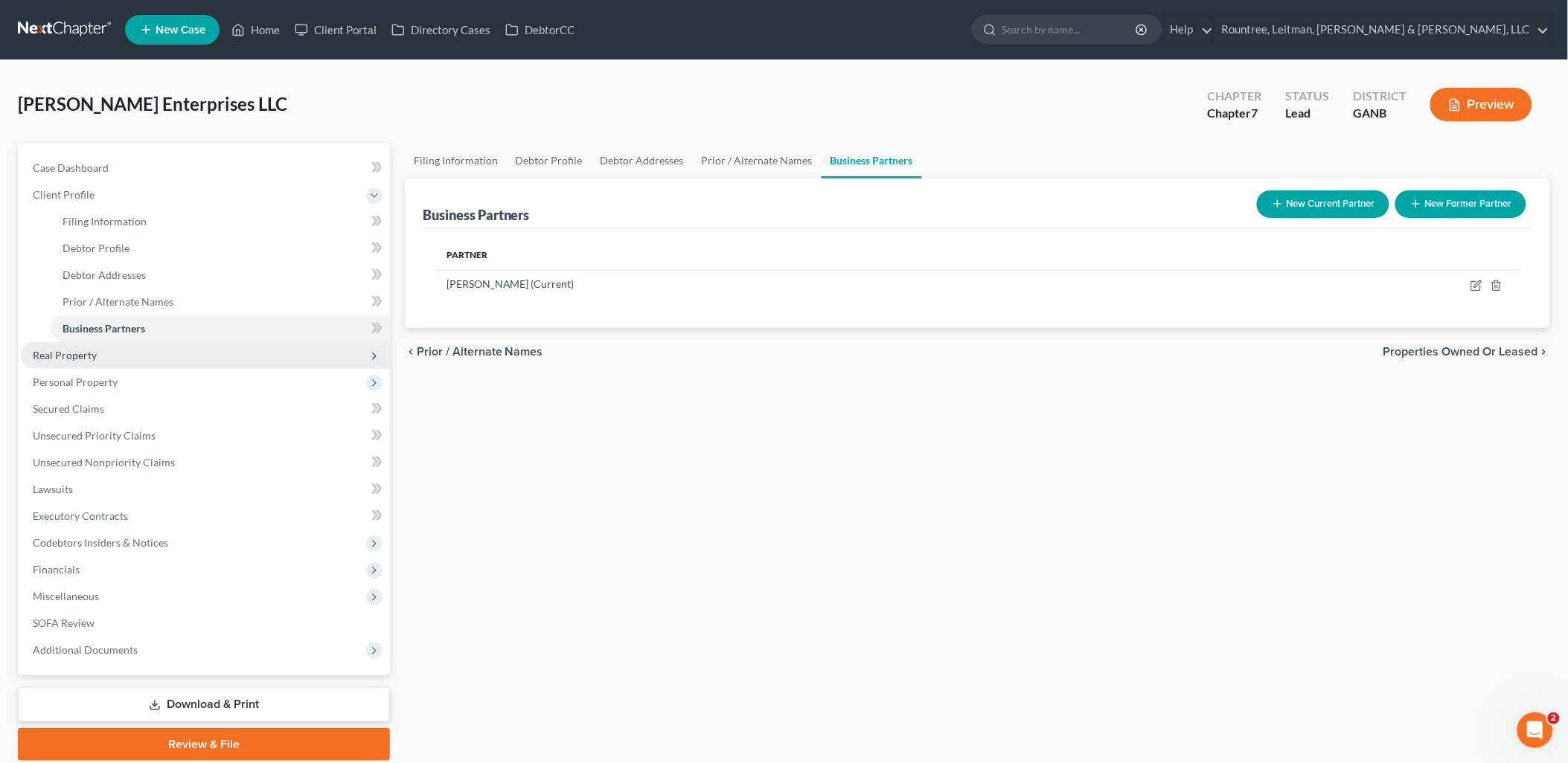
click at [132, 356] on span "Real Property" at bounding box center [205, 355] width 369 height 26
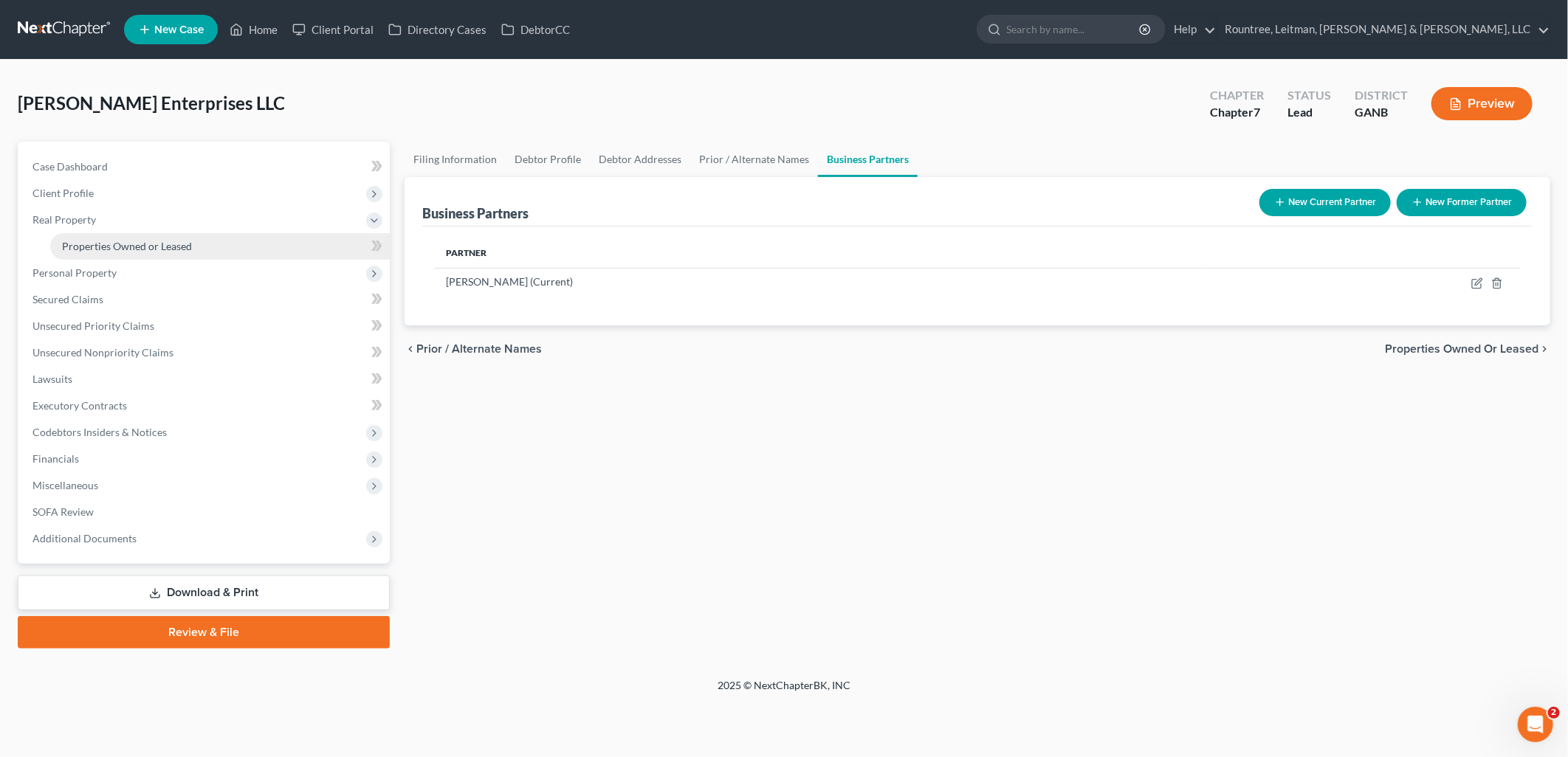
click at [147, 249] on span "Properties Owned or Leased" at bounding box center [128, 246] width 130 height 13
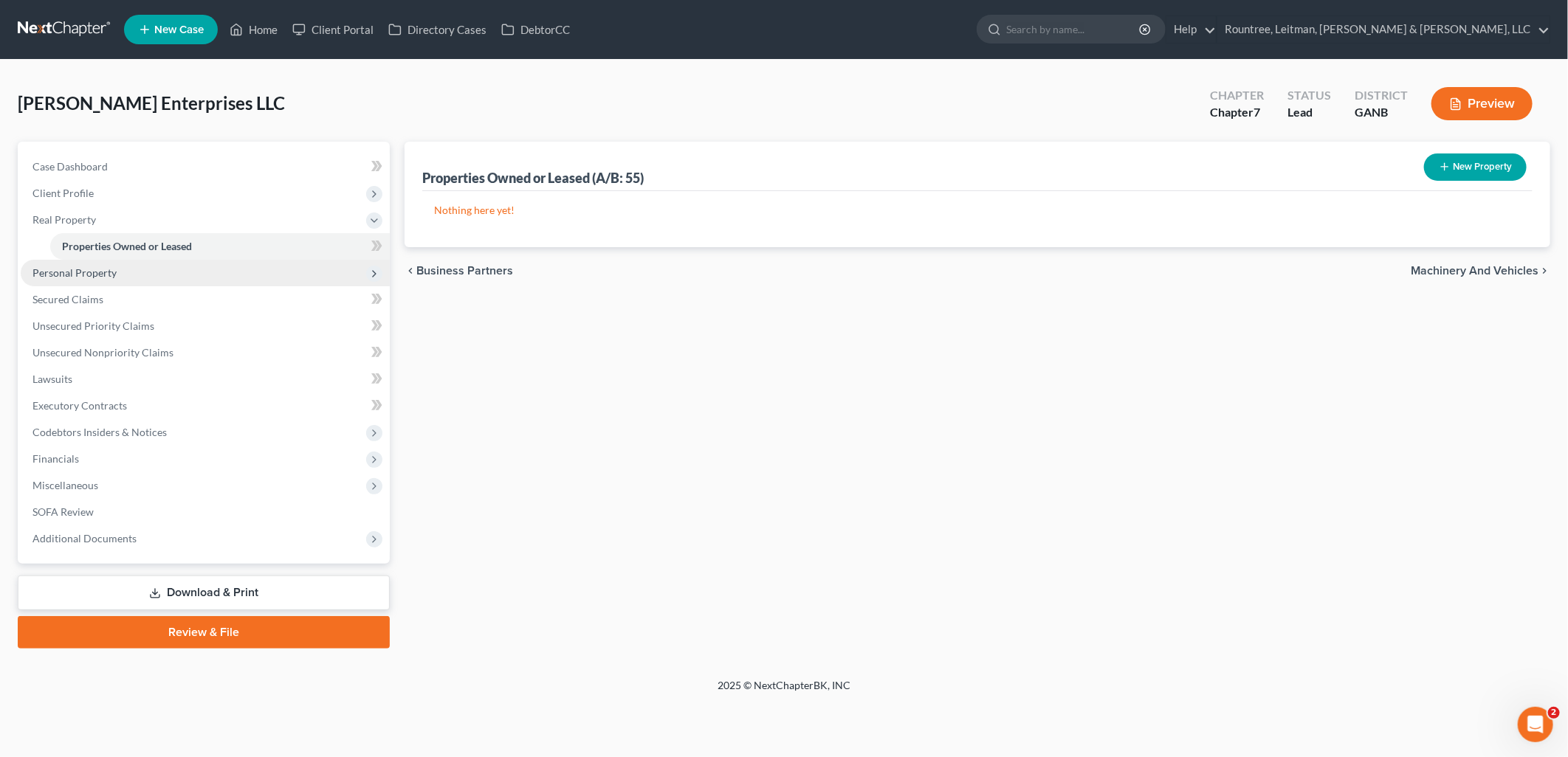
click at [142, 270] on span "Personal Property" at bounding box center [205, 272] width 369 height 26
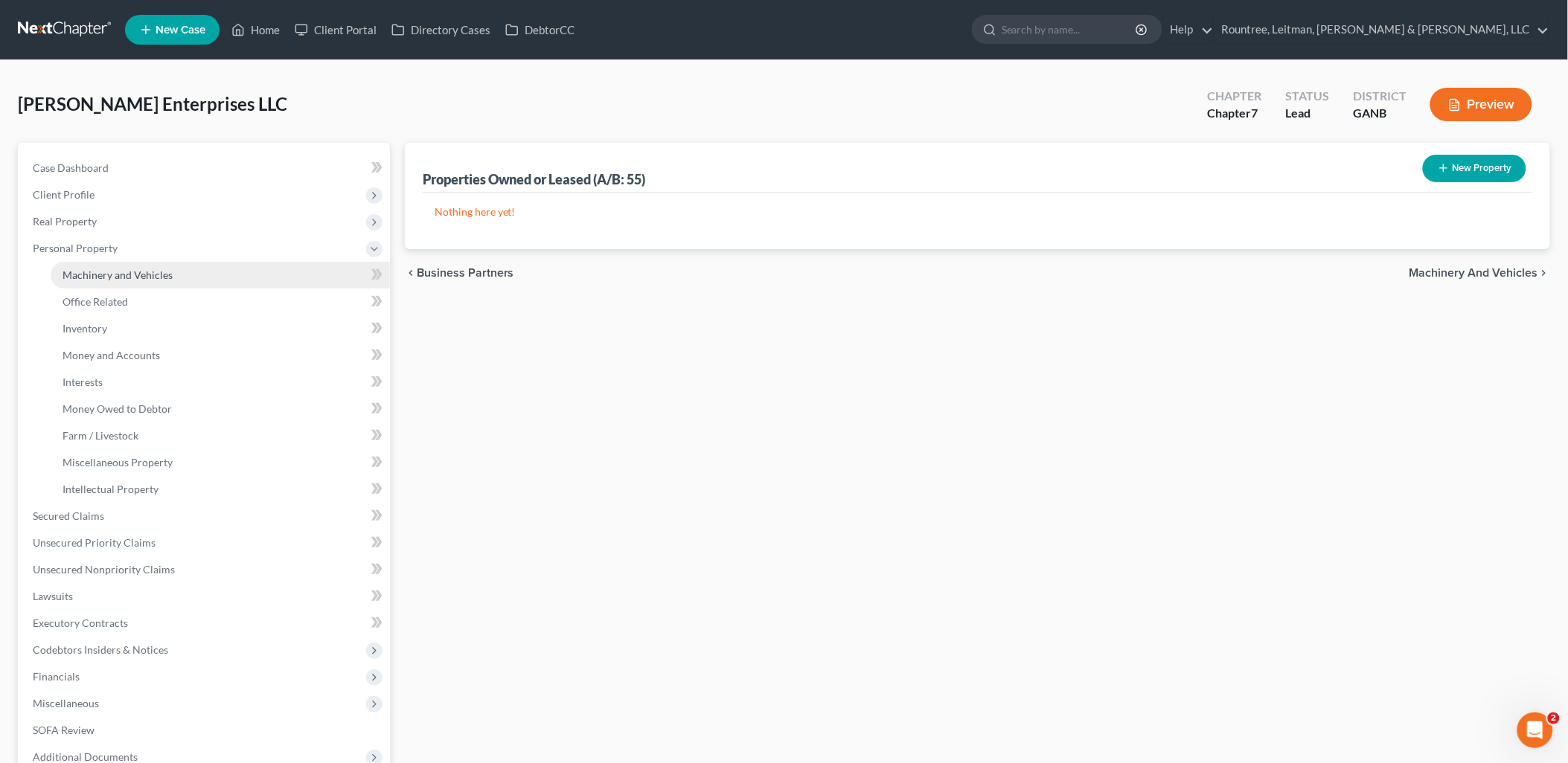
click at [141, 280] on span "Machinery and Vehicles" at bounding box center [118, 275] width 110 height 13
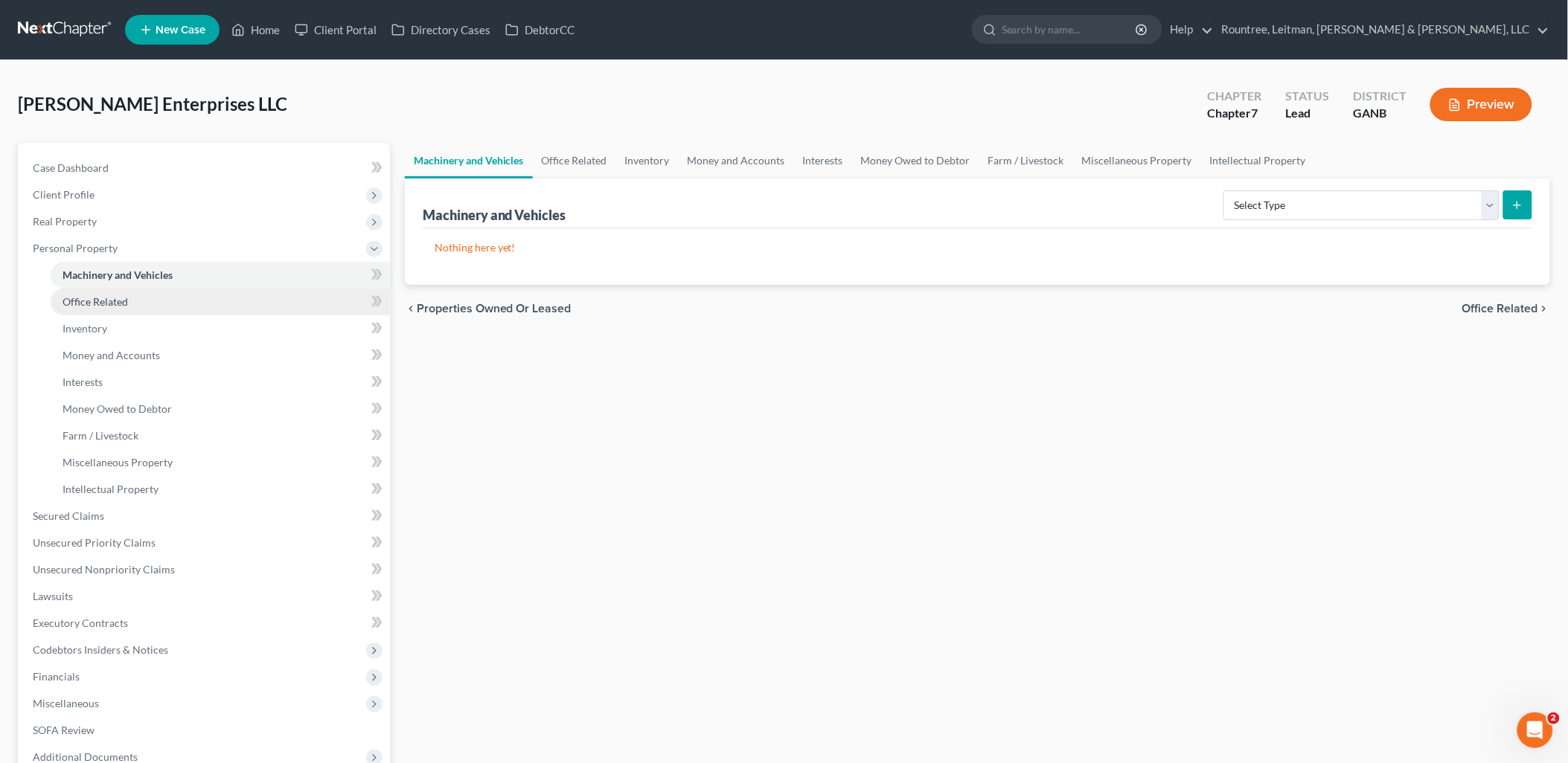
click at [140, 303] on link "Office Related" at bounding box center [220, 302] width 339 height 26
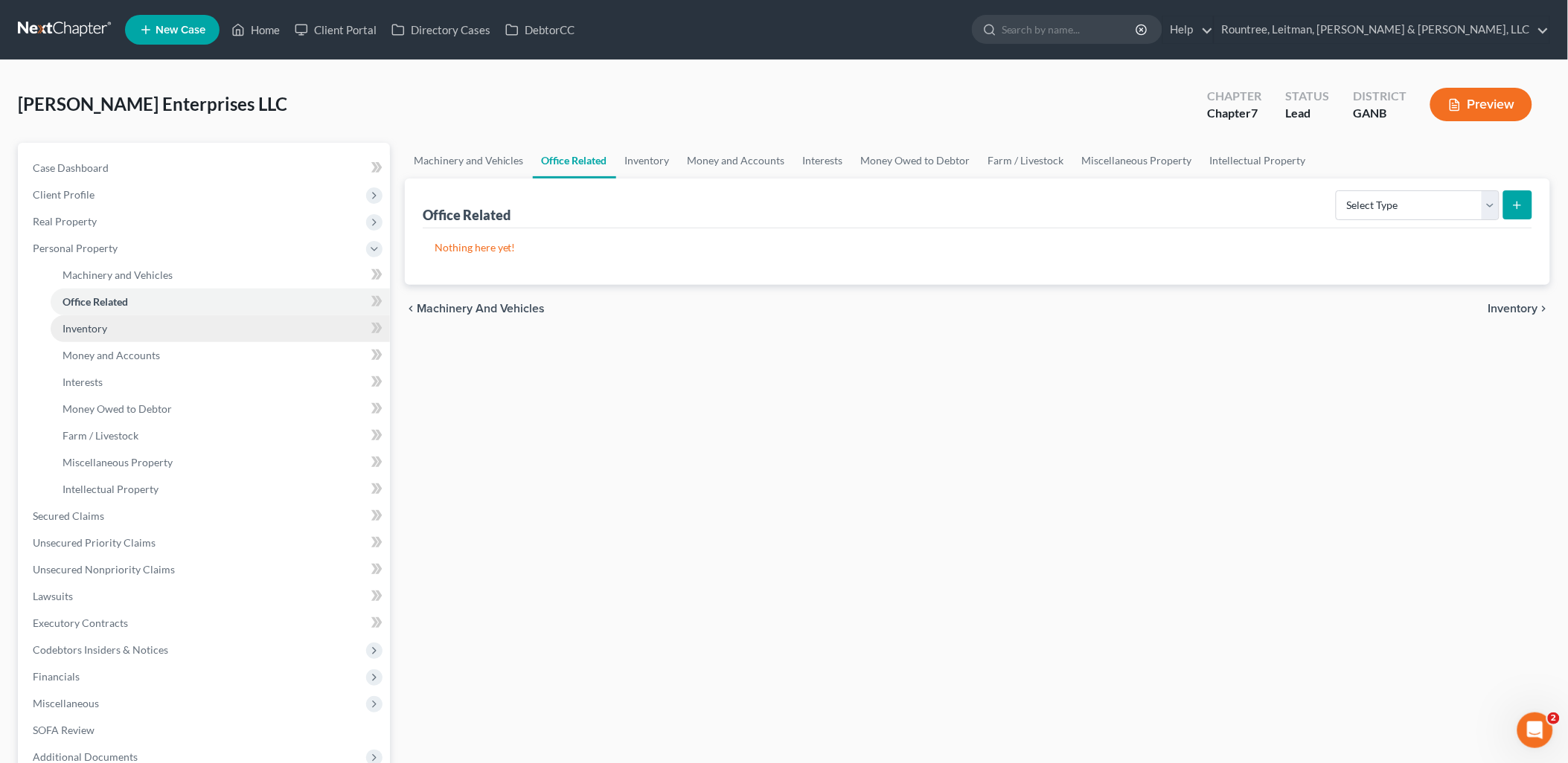
click at [135, 330] on link "Inventory" at bounding box center [220, 328] width 339 height 26
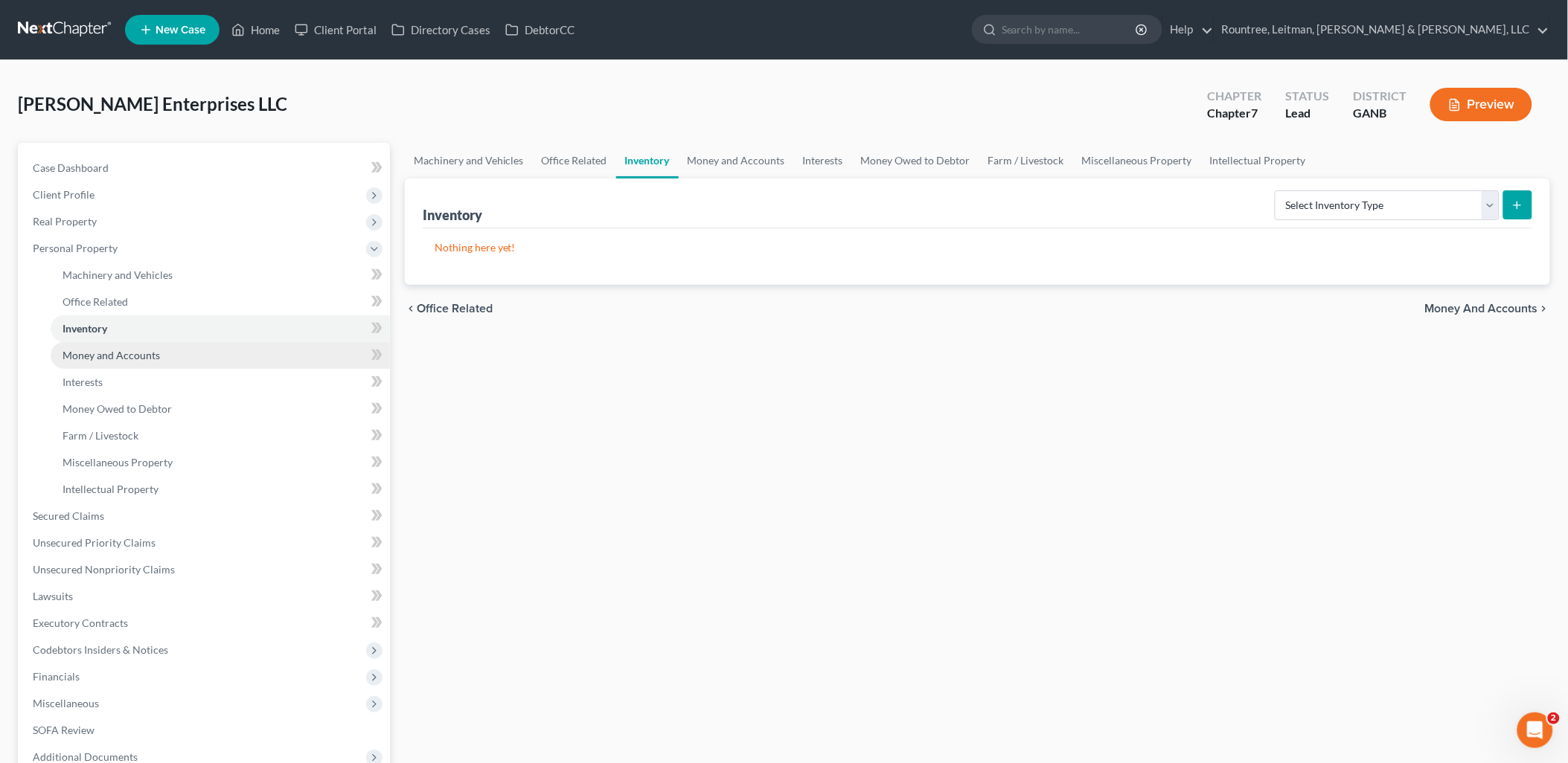
click at [129, 352] on span "Money and Accounts" at bounding box center [111, 356] width 98 height 13
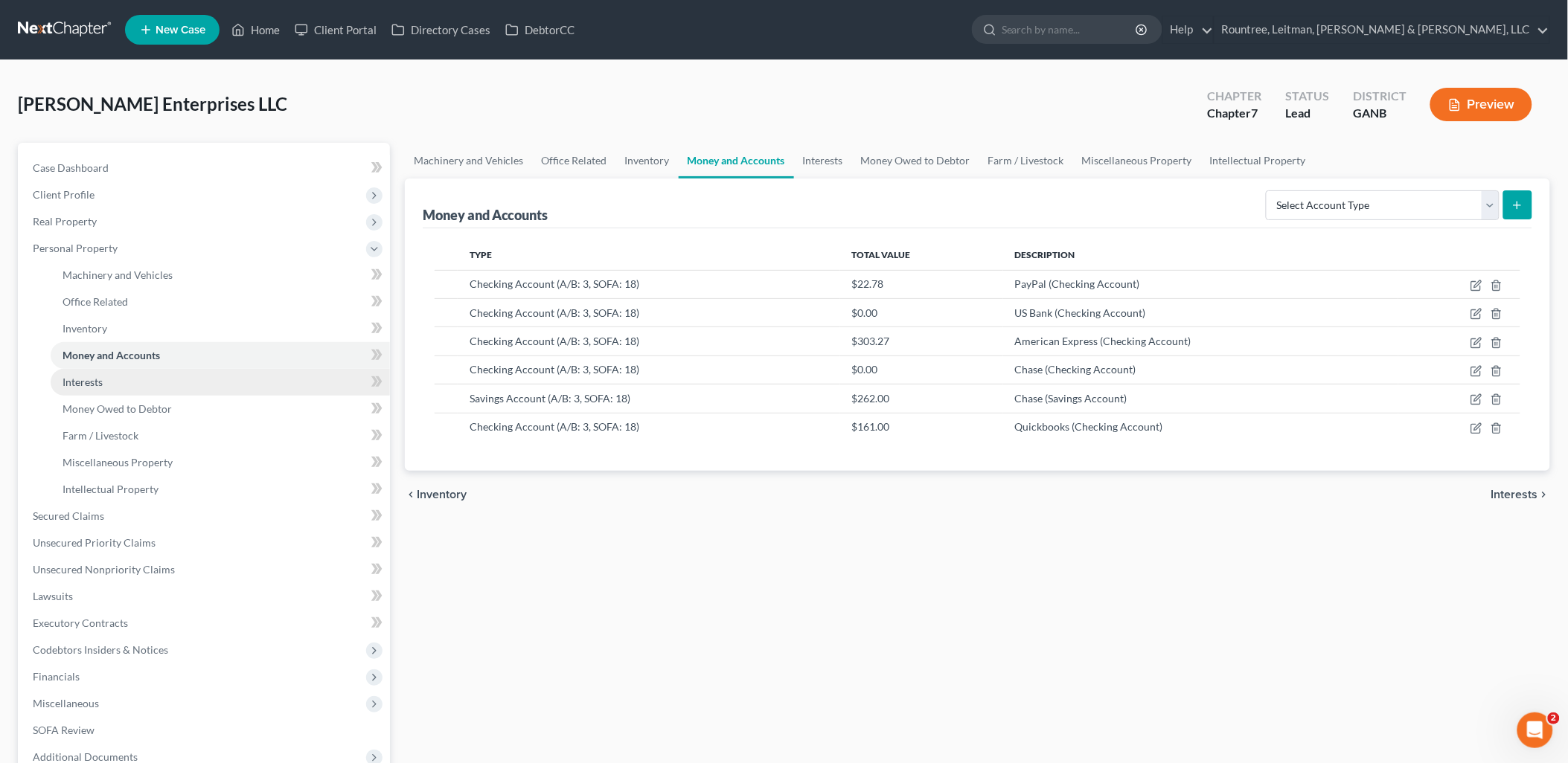
click at [209, 383] on link "Interests" at bounding box center [220, 382] width 339 height 26
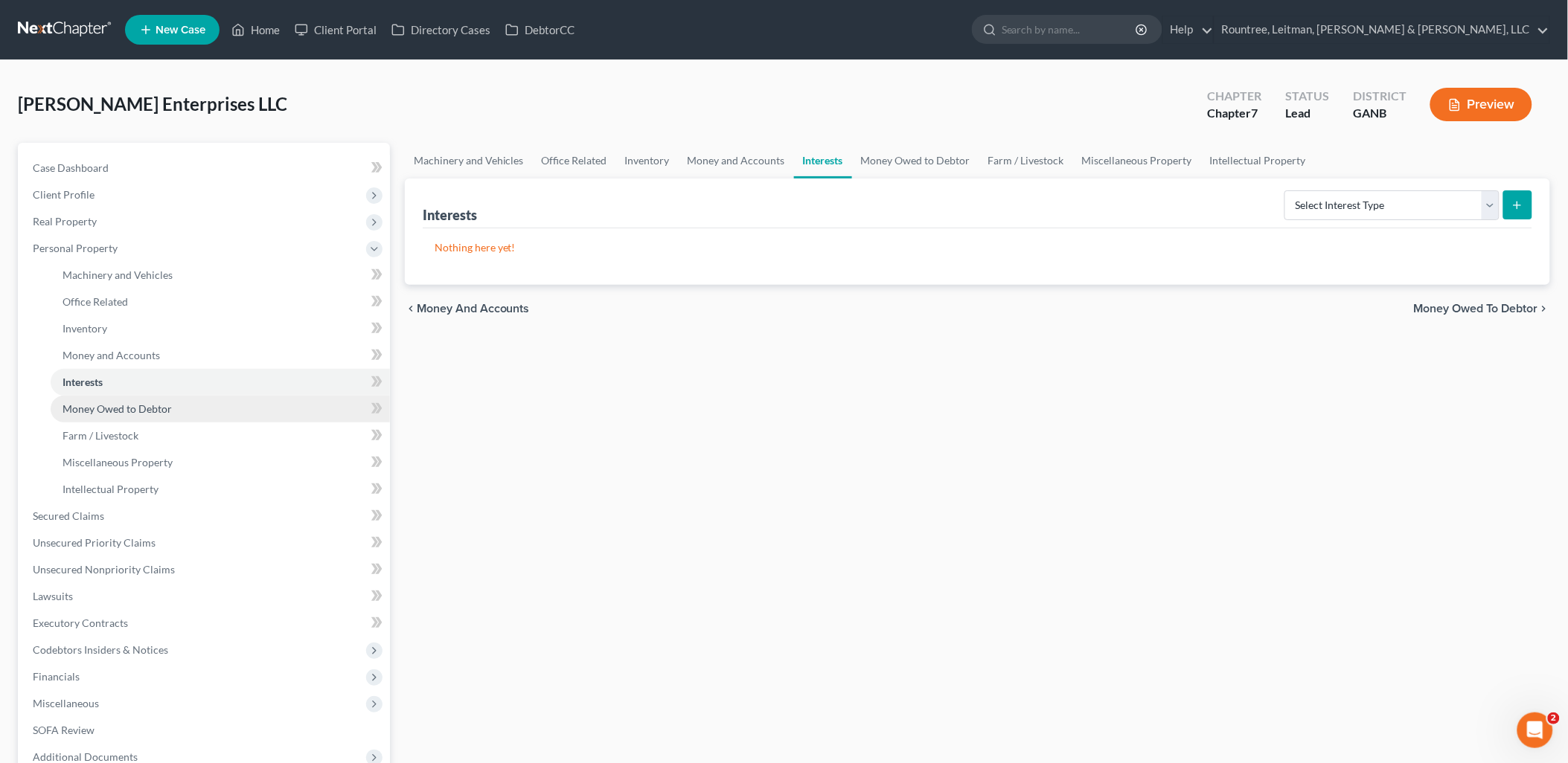
click at [193, 402] on link "Money Owed to Debtor" at bounding box center [220, 408] width 339 height 26
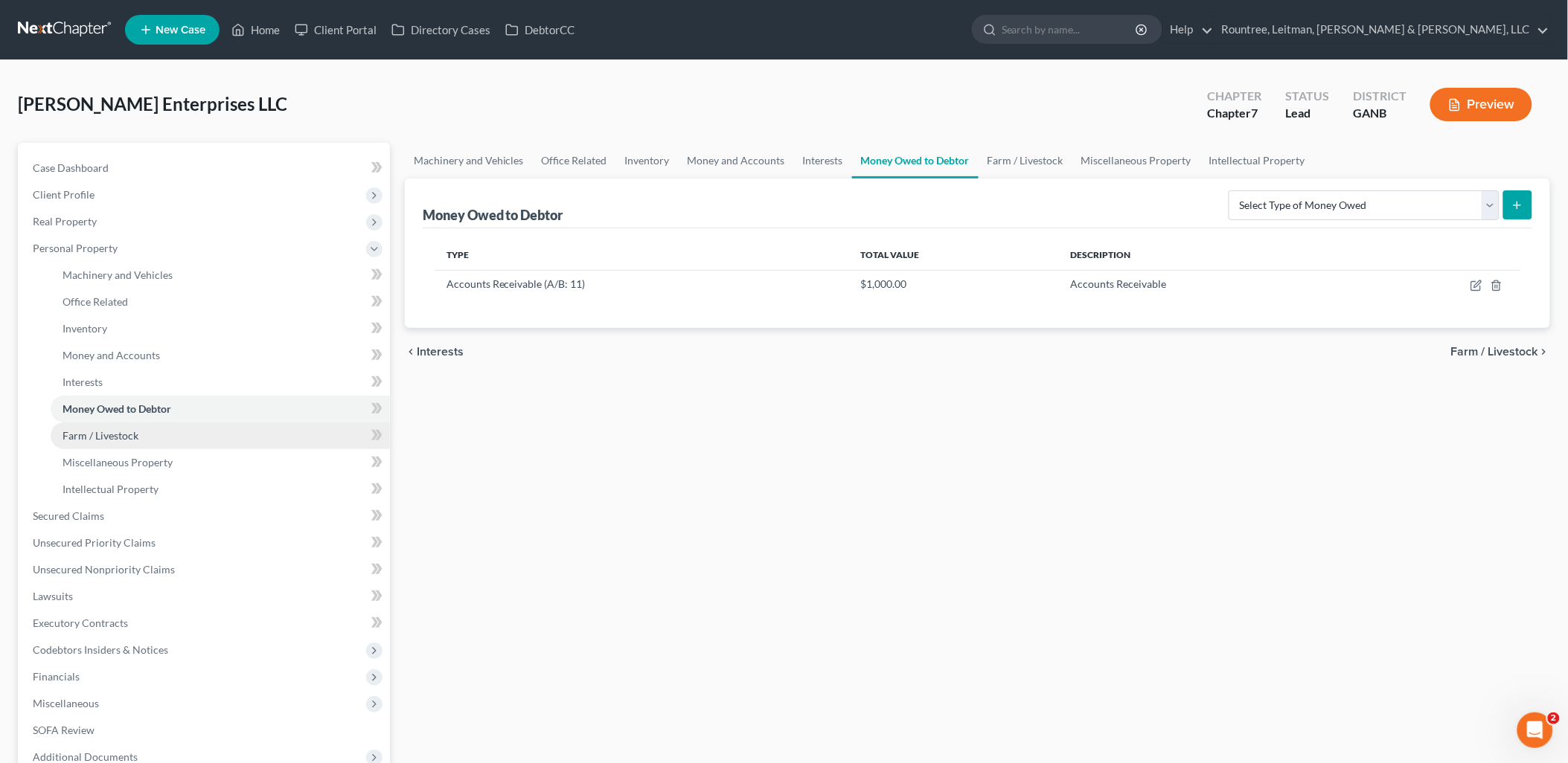
click at [168, 431] on link "Farm / Livestock" at bounding box center [220, 436] width 339 height 26
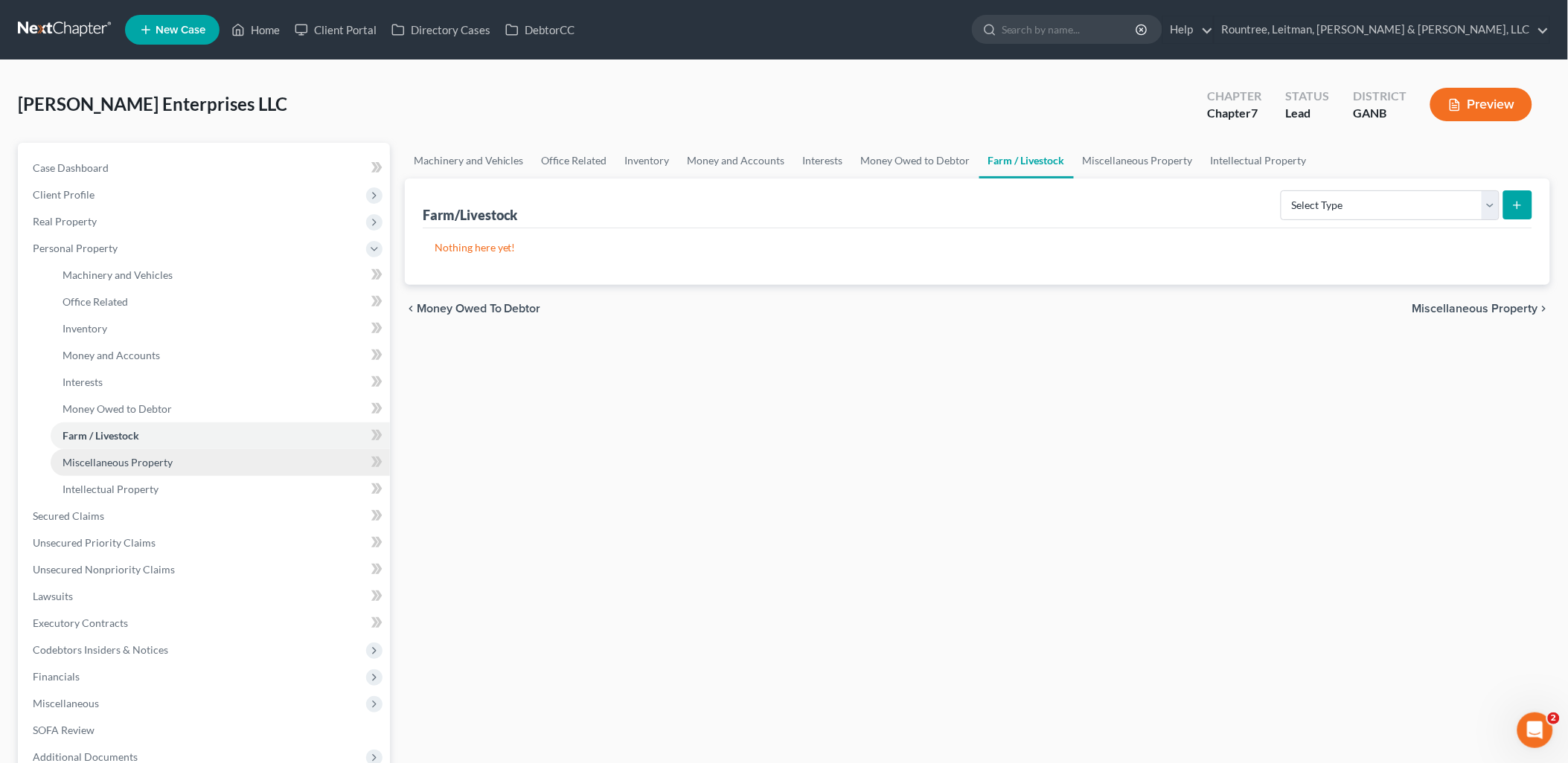
click at [148, 458] on span "Miscellaneous Property" at bounding box center [118, 462] width 110 height 13
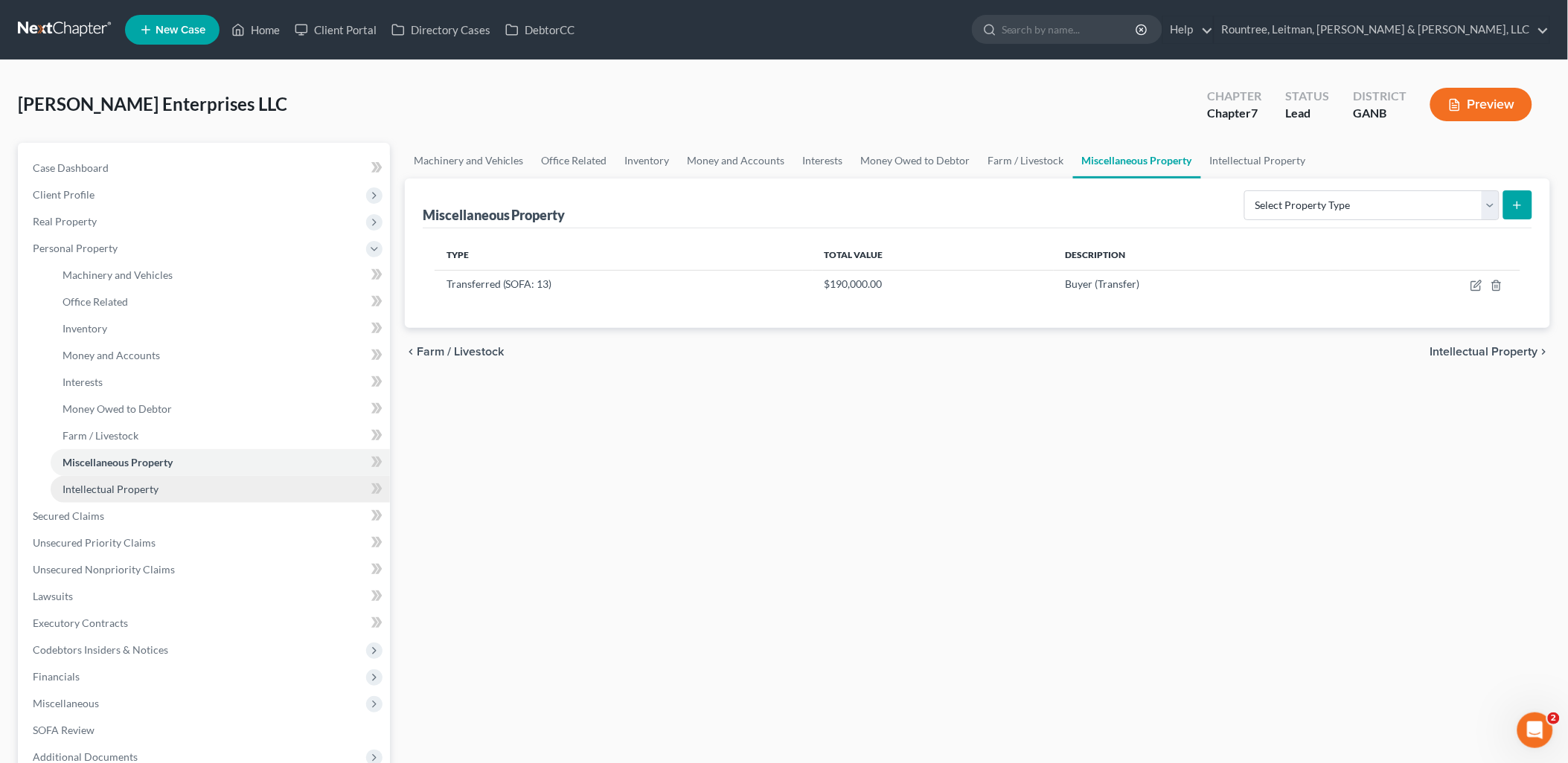
click at [135, 490] on span "Intellectual Property" at bounding box center [110, 490] width 96 height 13
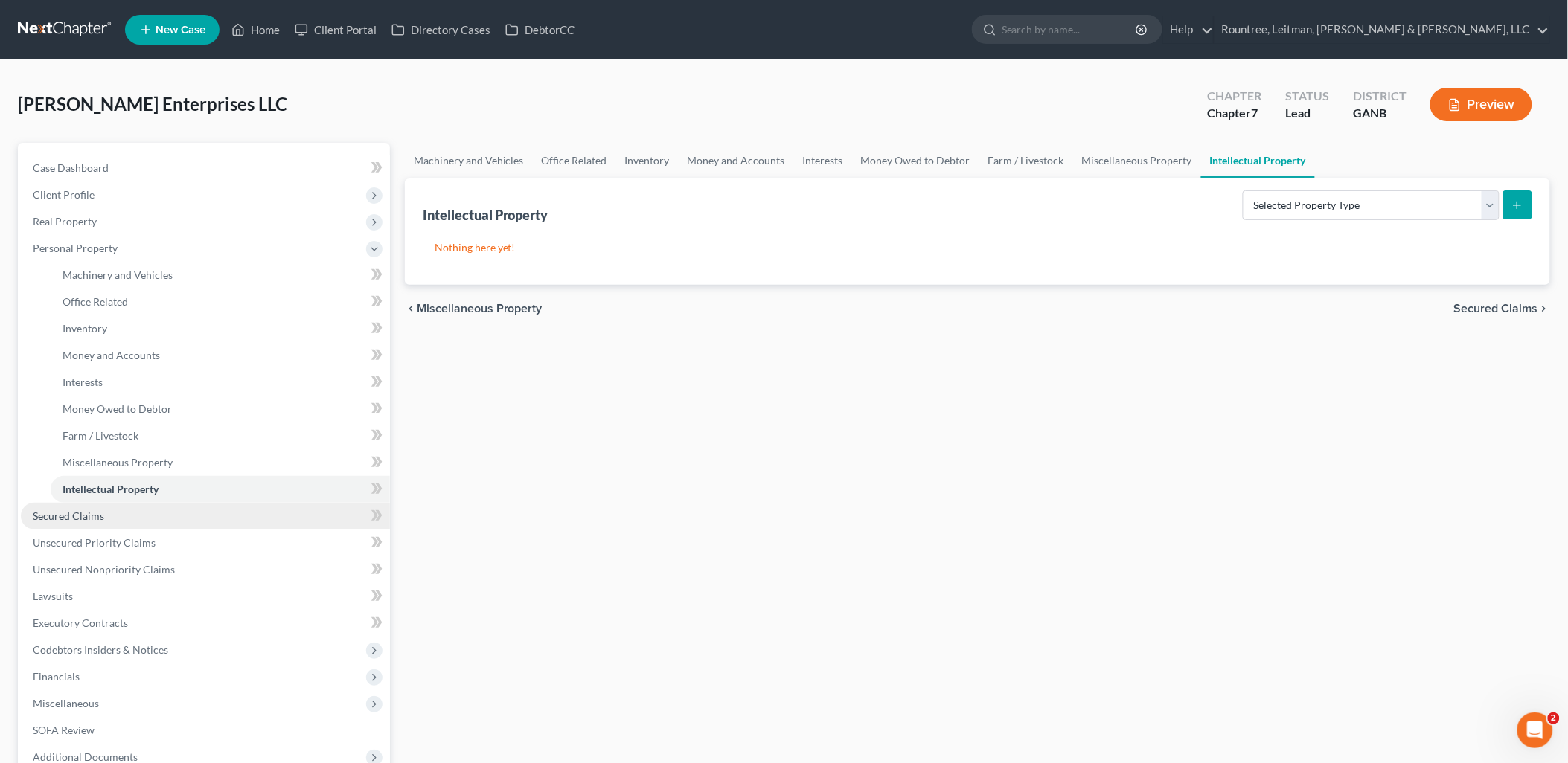
click at [125, 504] on link "Secured Claims" at bounding box center [205, 516] width 369 height 26
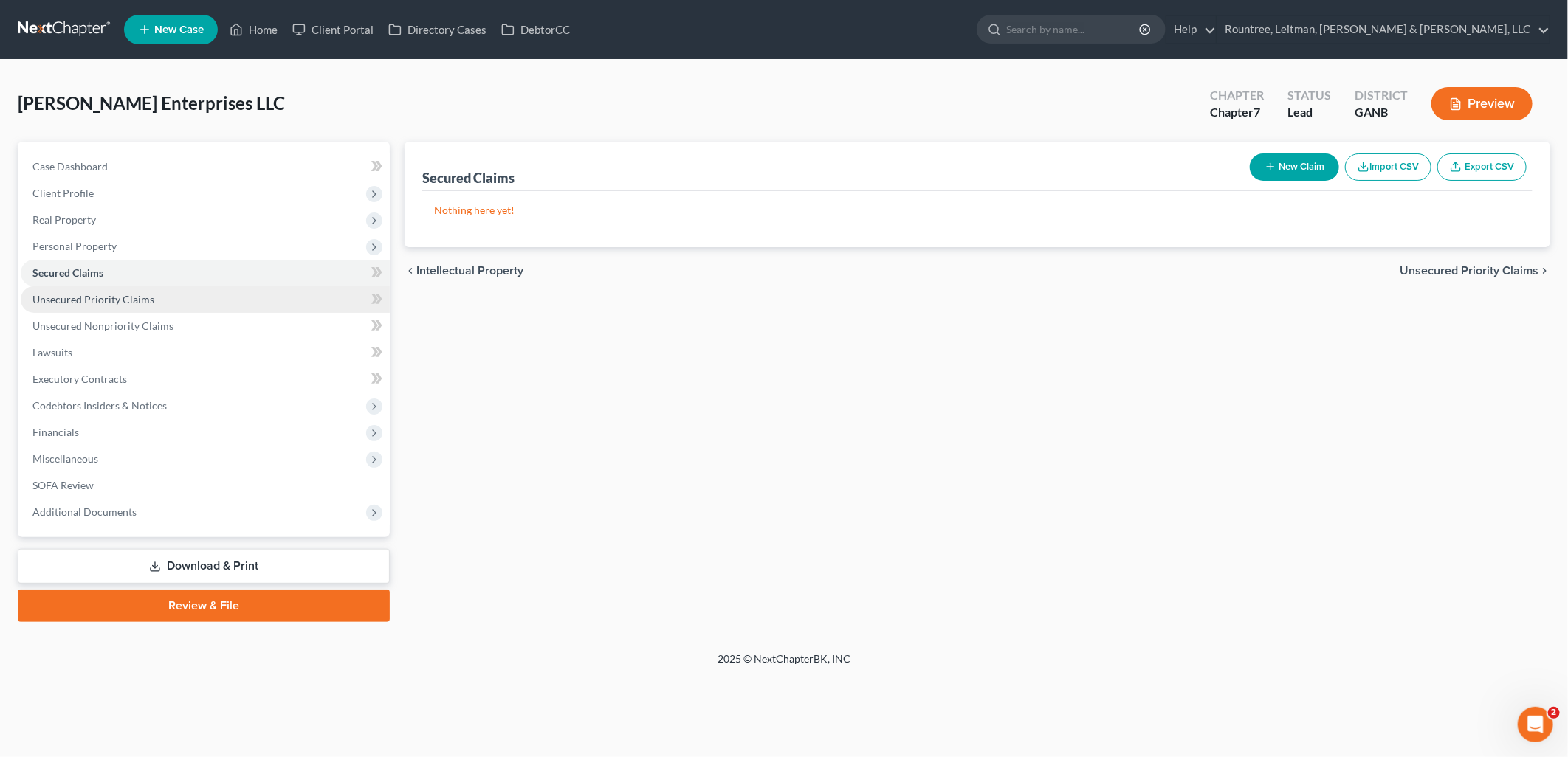
click at [108, 290] on link "Unsecured Priority Claims" at bounding box center [205, 299] width 369 height 26
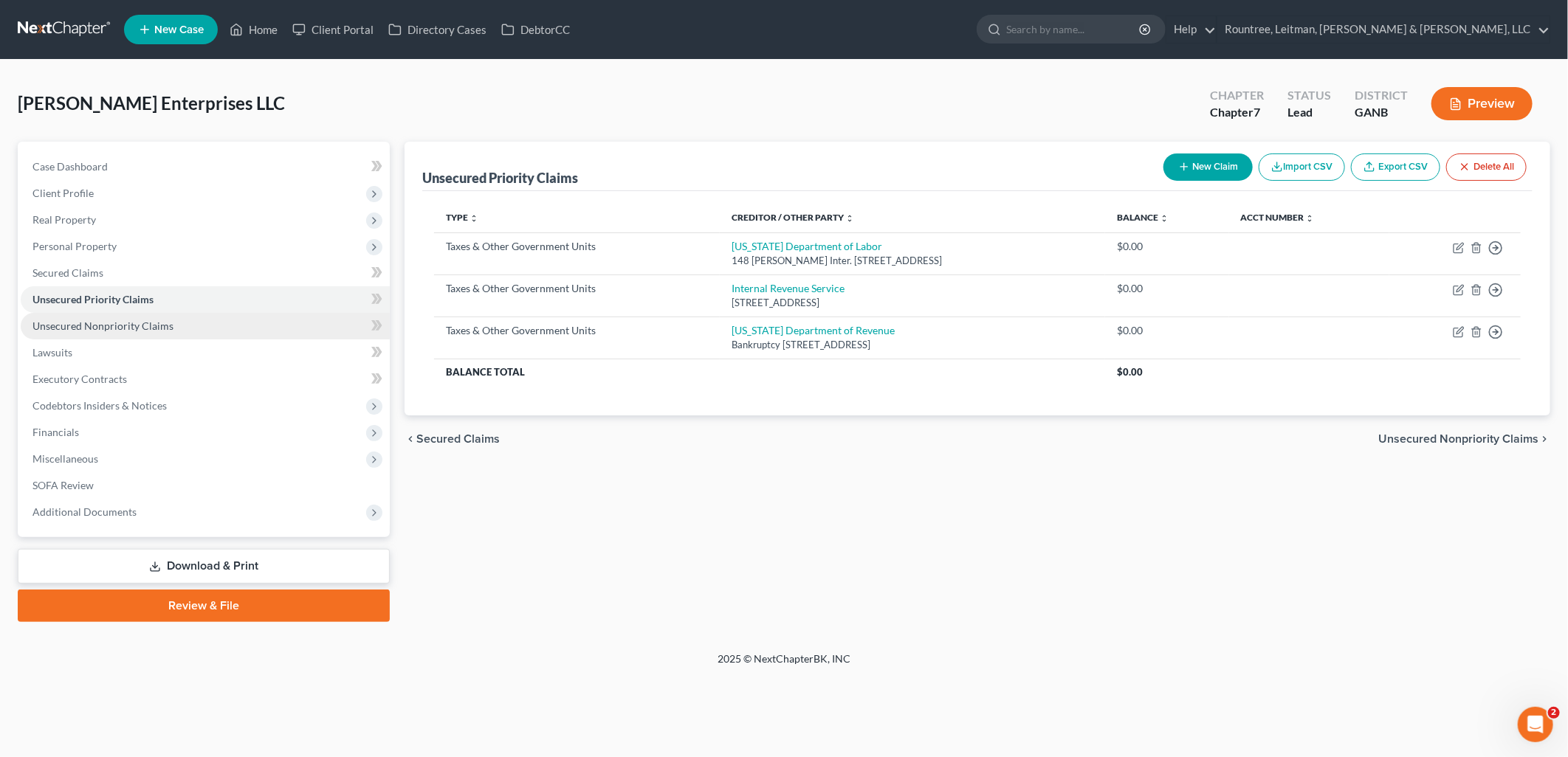
click at [122, 321] on span "Unsecured Nonpriority Claims" at bounding box center [103, 326] width 141 height 13
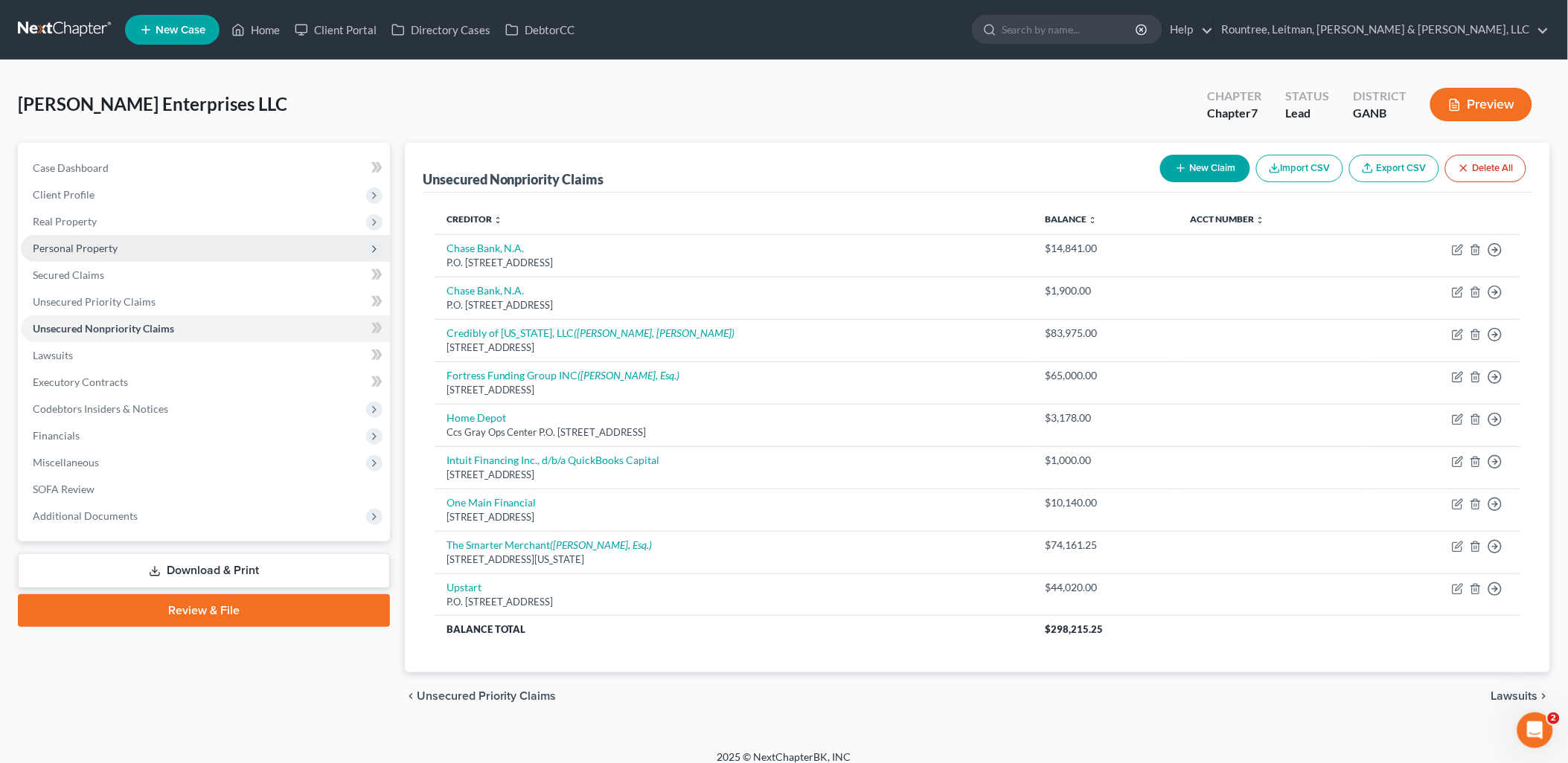
click at [104, 249] on span "Personal Property" at bounding box center [75, 248] width 85 height 13
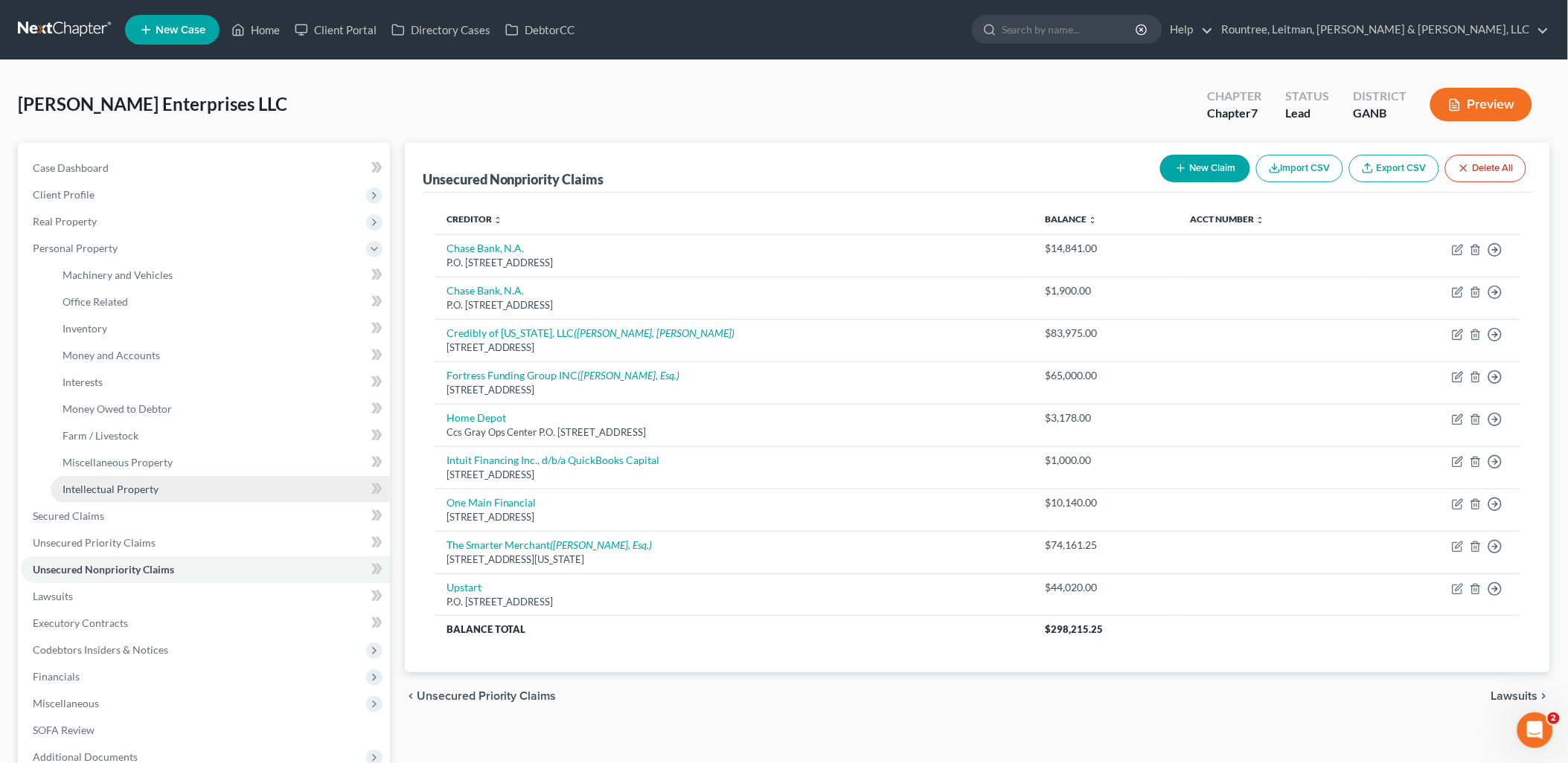
click at [136, 491] on span "Intellectual Property" at bounding box center [110, 490] width 96 height 13
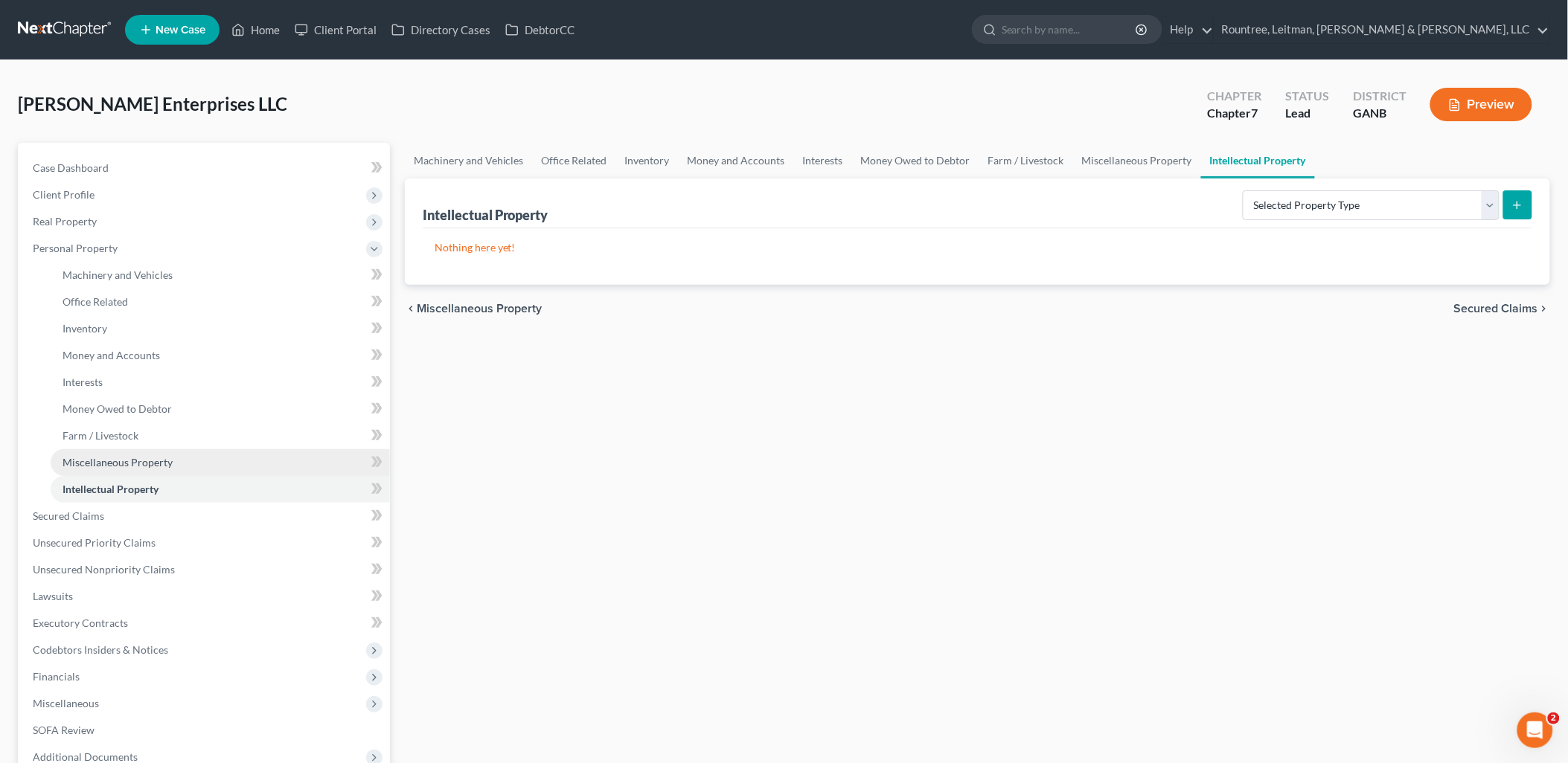
click at [136, 456] on span "Miscellaneous Property" at bounding box center [118, 462] width 110 height 13
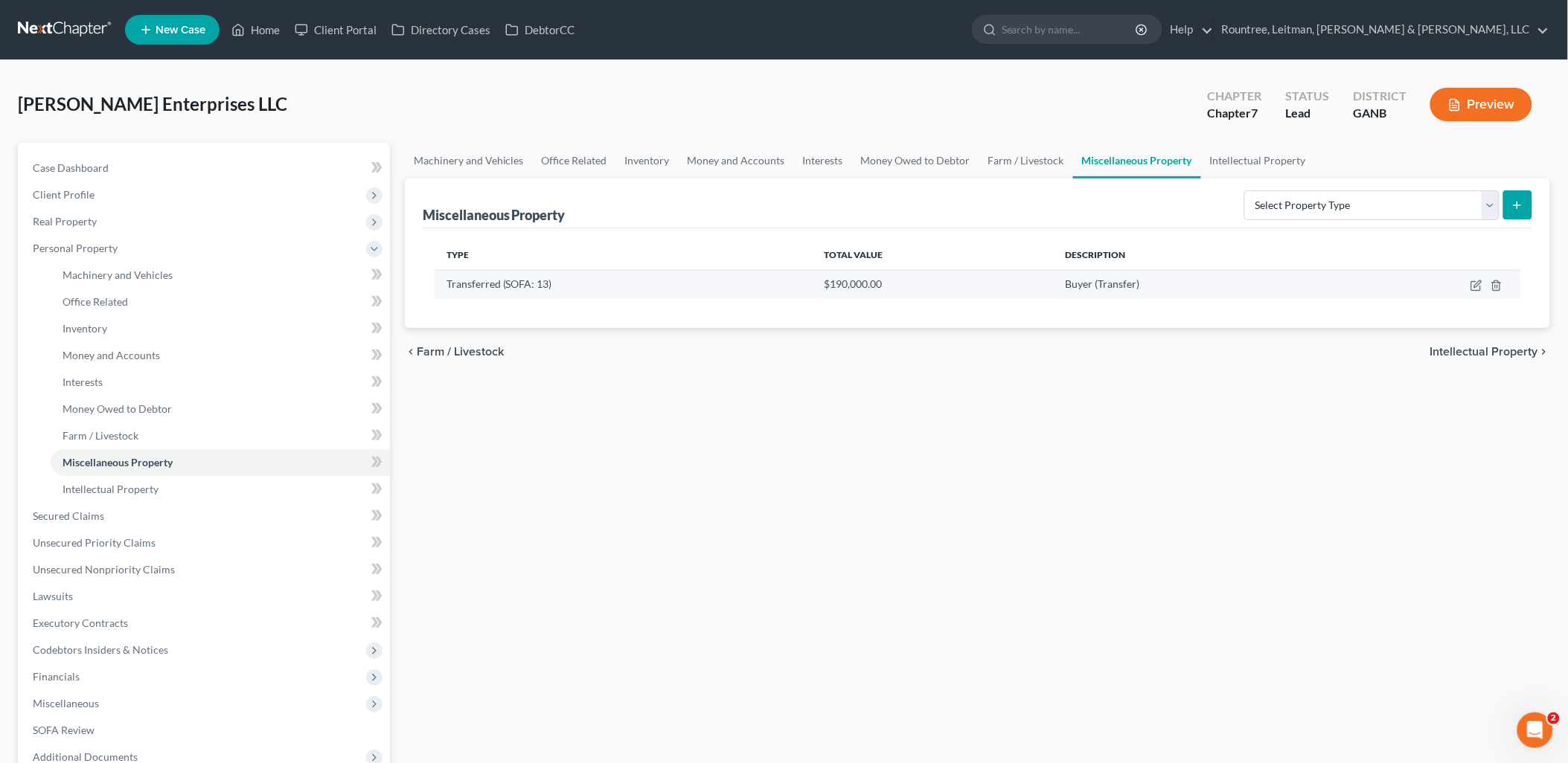
click at [1470, 288] on td at bounding box center [1430, 284] width 180 height 28
click at [1475, 286] on icon "button" at bounding box center [1477, 285] width 12 height 12
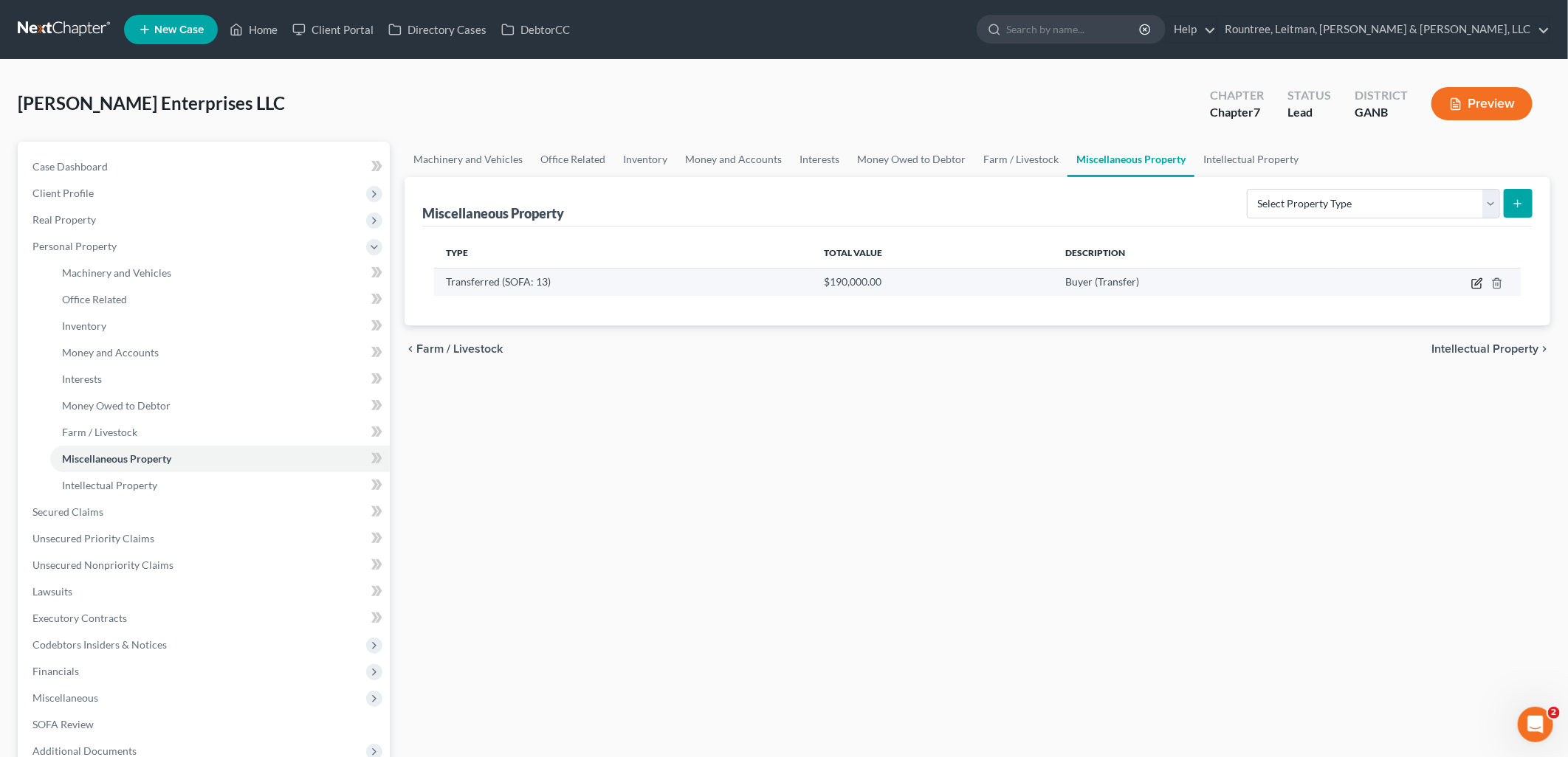
select select "Ordinary ([DATE])"
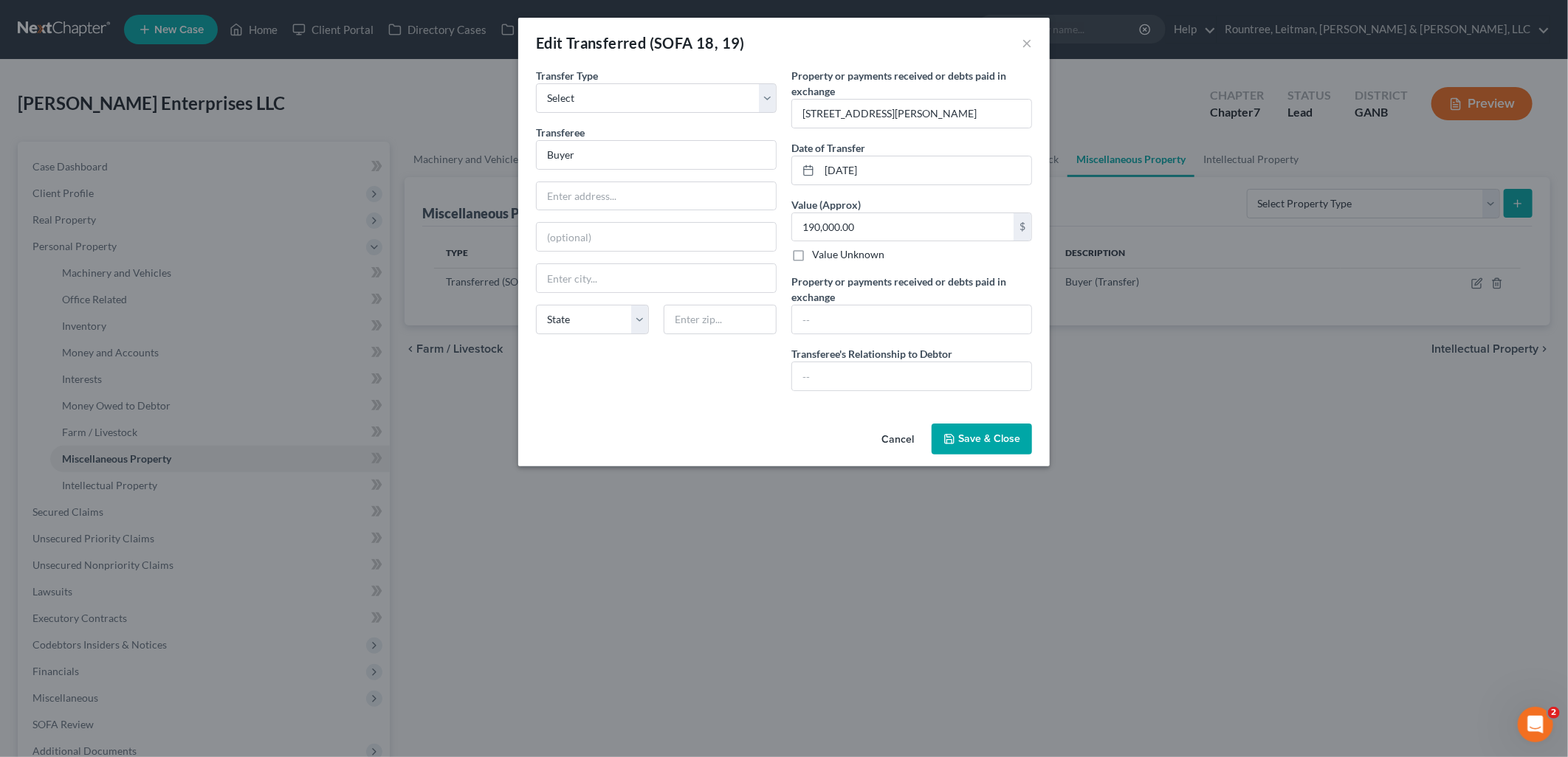
click at [891, 438] on button "Cancel" at bounding box center [898, 440] width 56 height 30
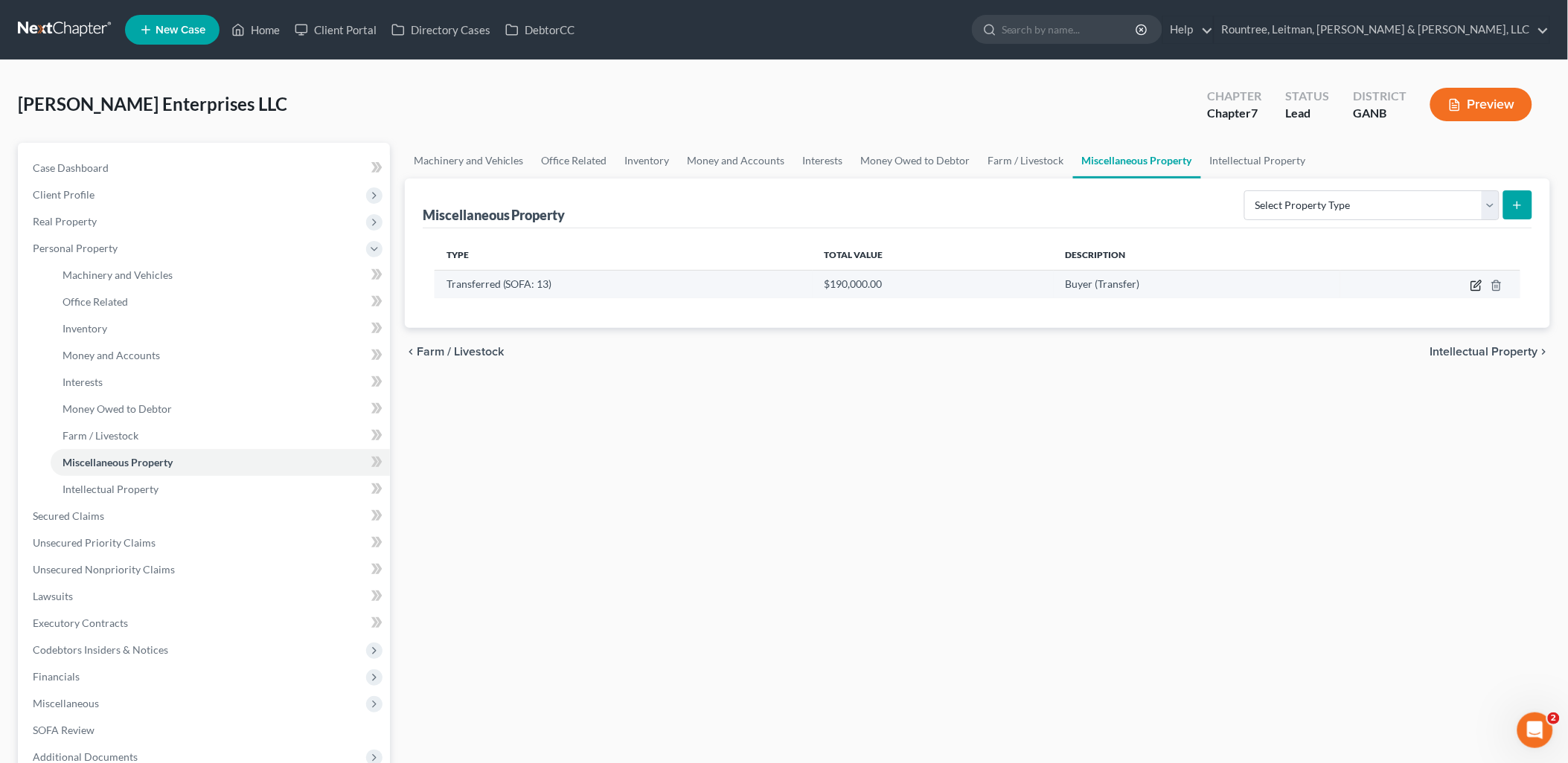
click at [1474, 289] on icon "button" at bounding box center [1477, 285] width 12 height 12
select select "Ordinary ([DATE])"
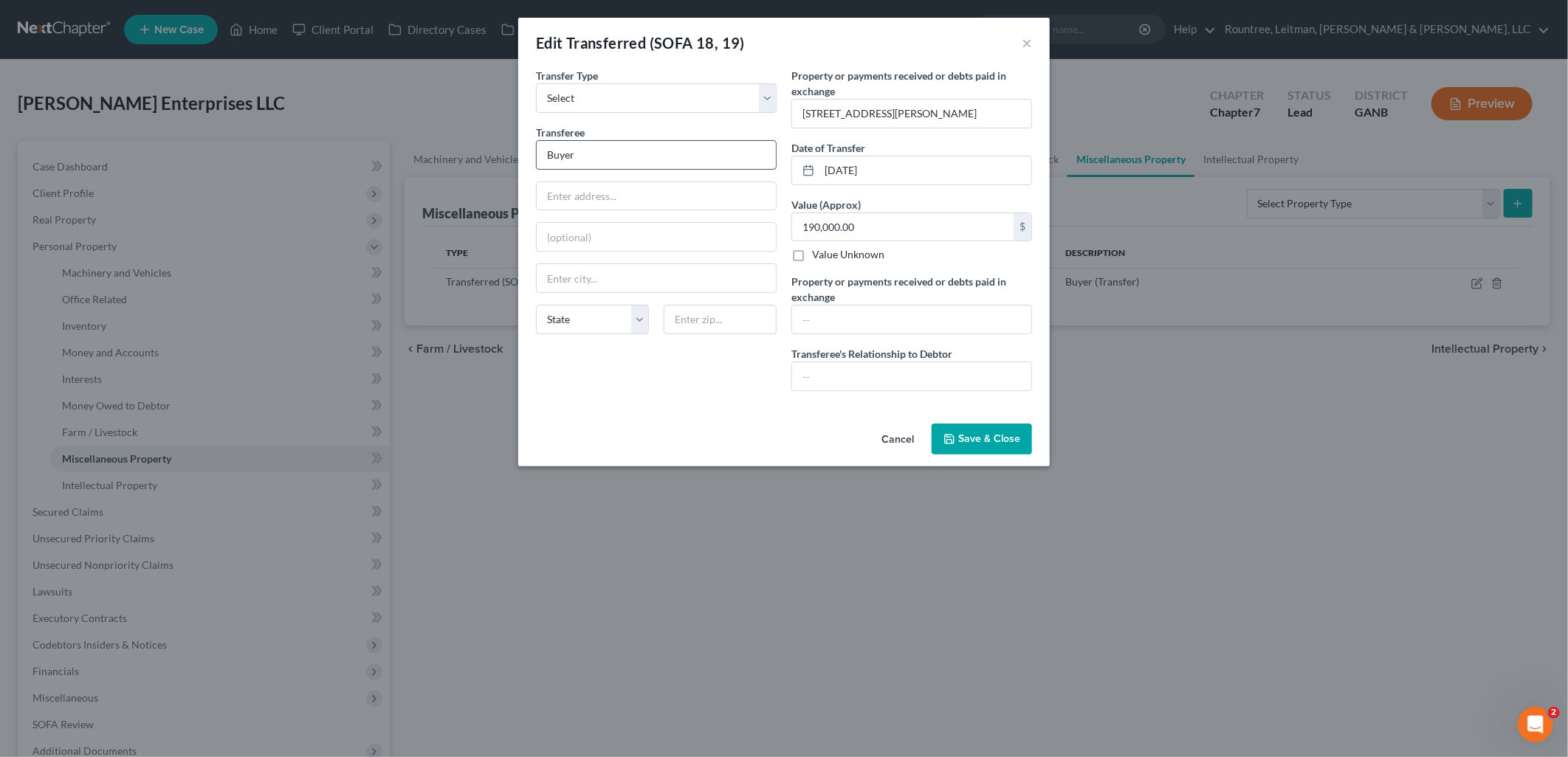
click at [652, 161] on input "Buyer" at bounding box center [656, 155] width 239 height 28
click at [690, 387] on div "Transfer Type * Select Ordinary ([DATE]) [DATE] Transferee * Buyer State [US_ST…" at bounding box center [656, 235] width 255 height 335
drag, startPoint x: 1005, startPoint y: 436, endPoint x: 997, endPoint y: 427, distance: 12.0
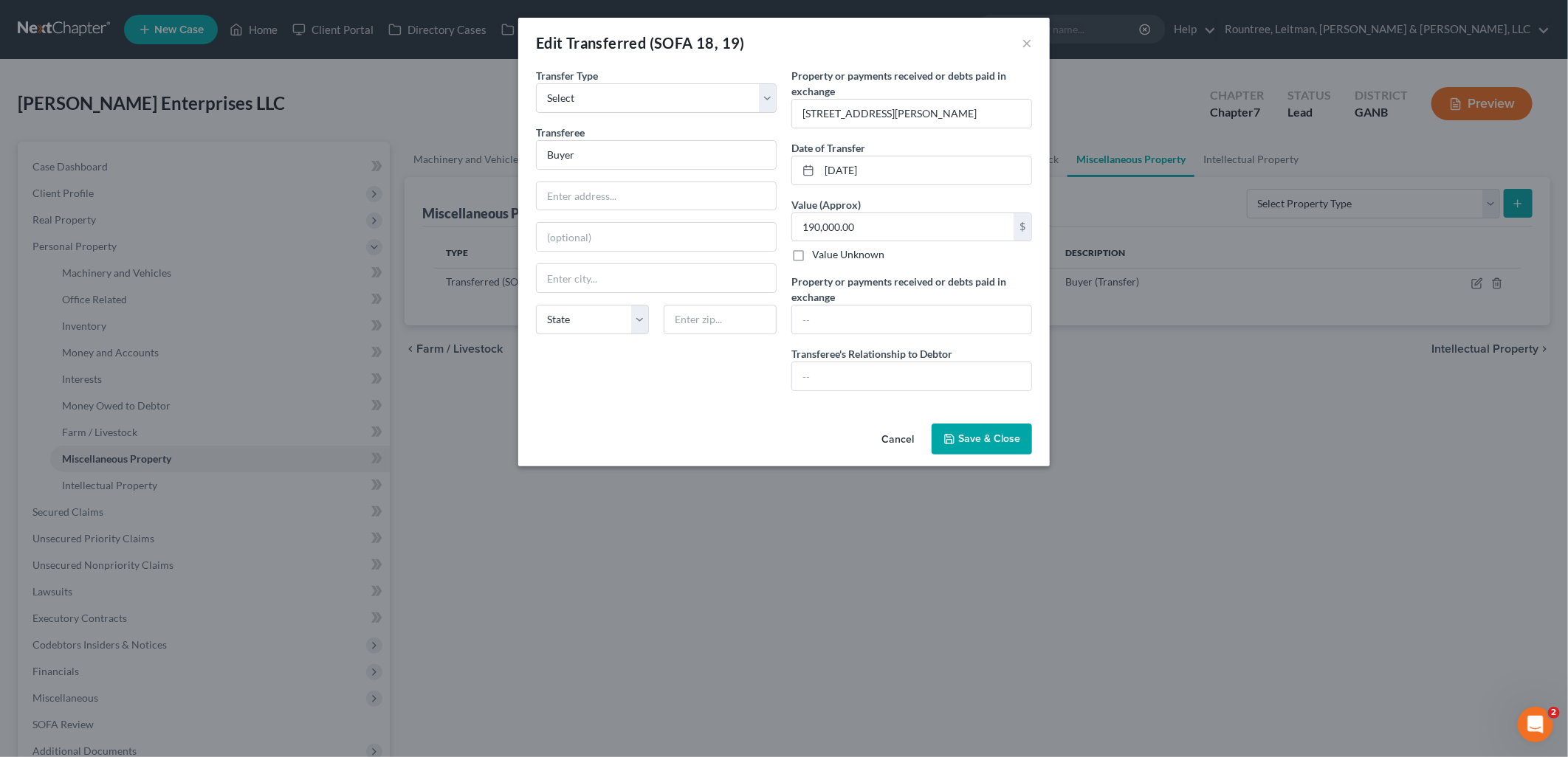
click at [997, 427] on button "Save & Close" at bounding box center [982, 439] width 100 height 31
